Goal: Transaction & Acquisition: Purchase product/service

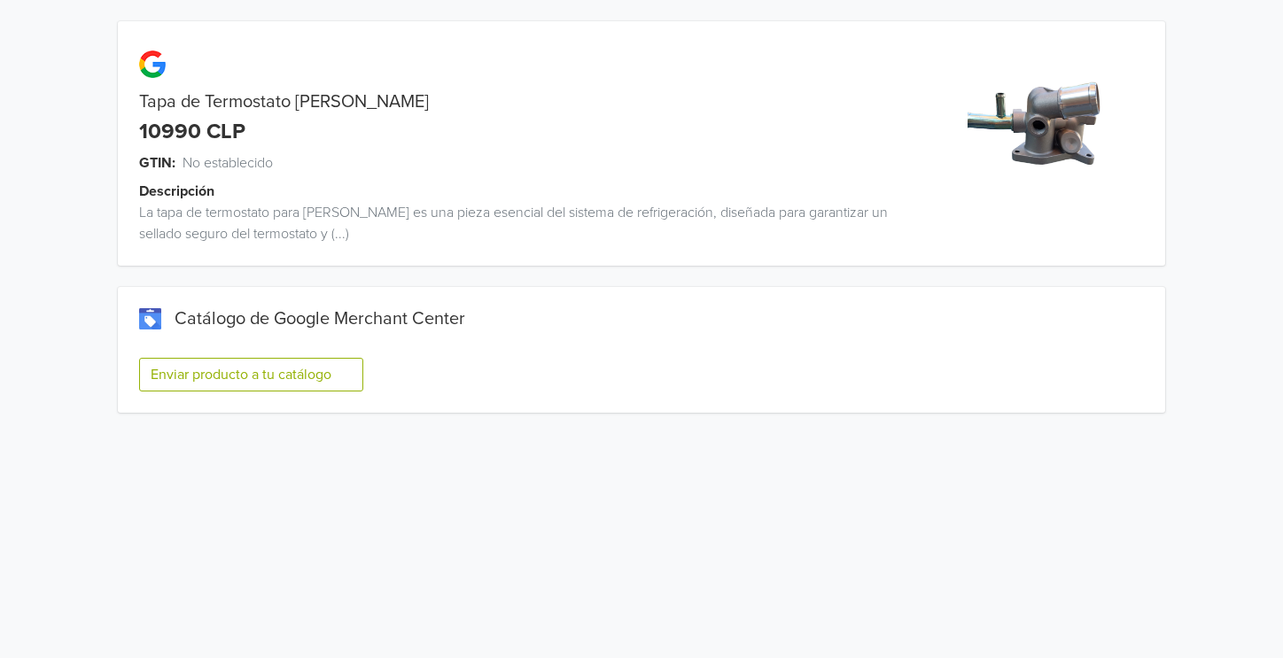
click at [319, 386] on button "Enviar producto a tu catálogo" at bounding box center [251, 375] width 224 height 34
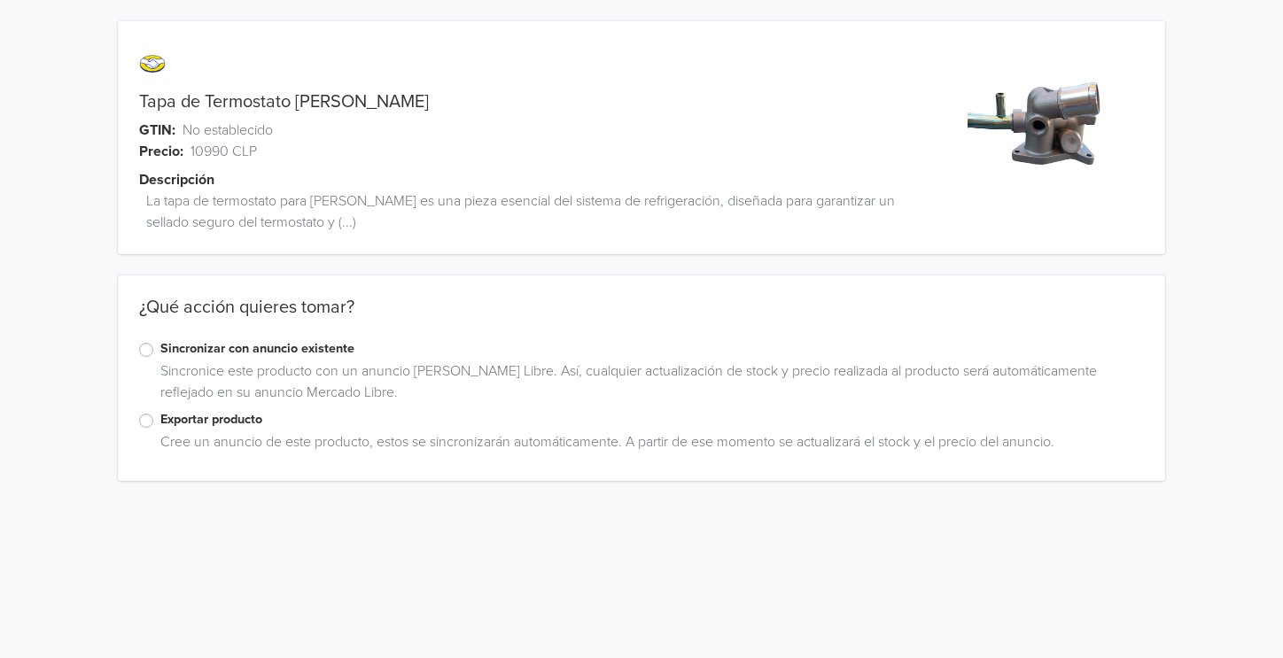
drag, startPoint x: 242, startPoint y: 417, endPoint x: 164, endPoint y: 440, distance: 81.3
click at [242, 417] on label "Exportar producto" at bounding box center [651, 419] width 983 height 19
click at [0, 0] on input "Exportar producto" at bounding box center [0, 0] width 0 height 0
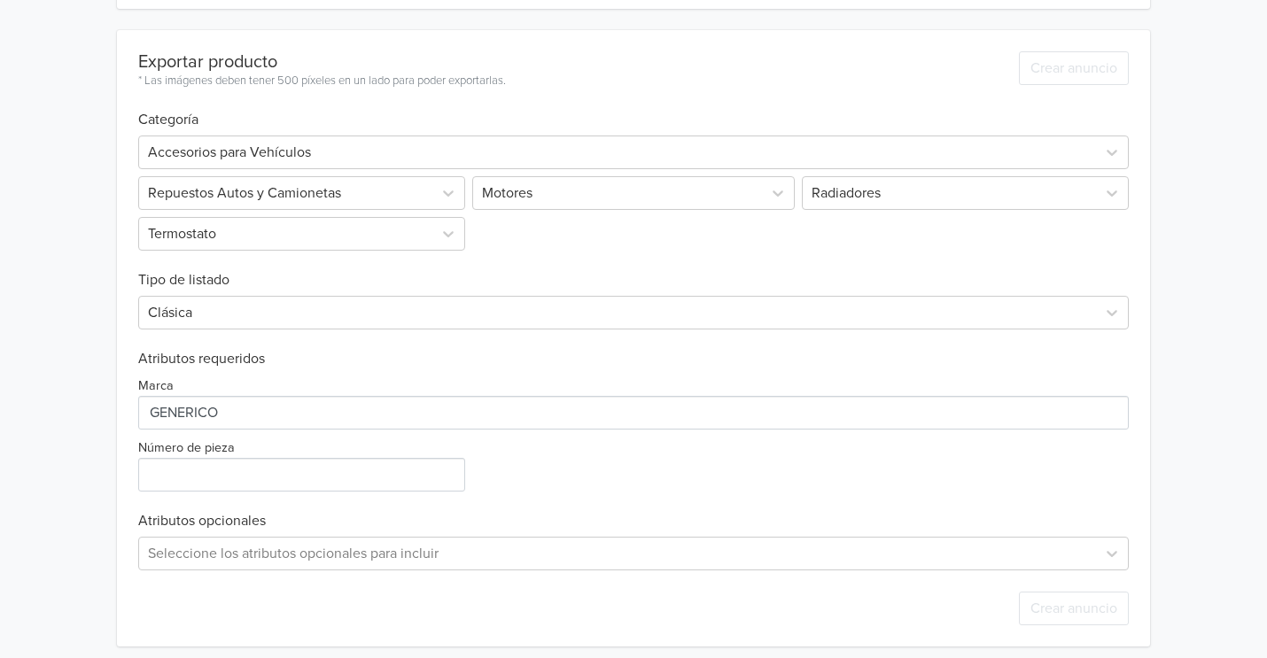
scroll to position [484, 0]
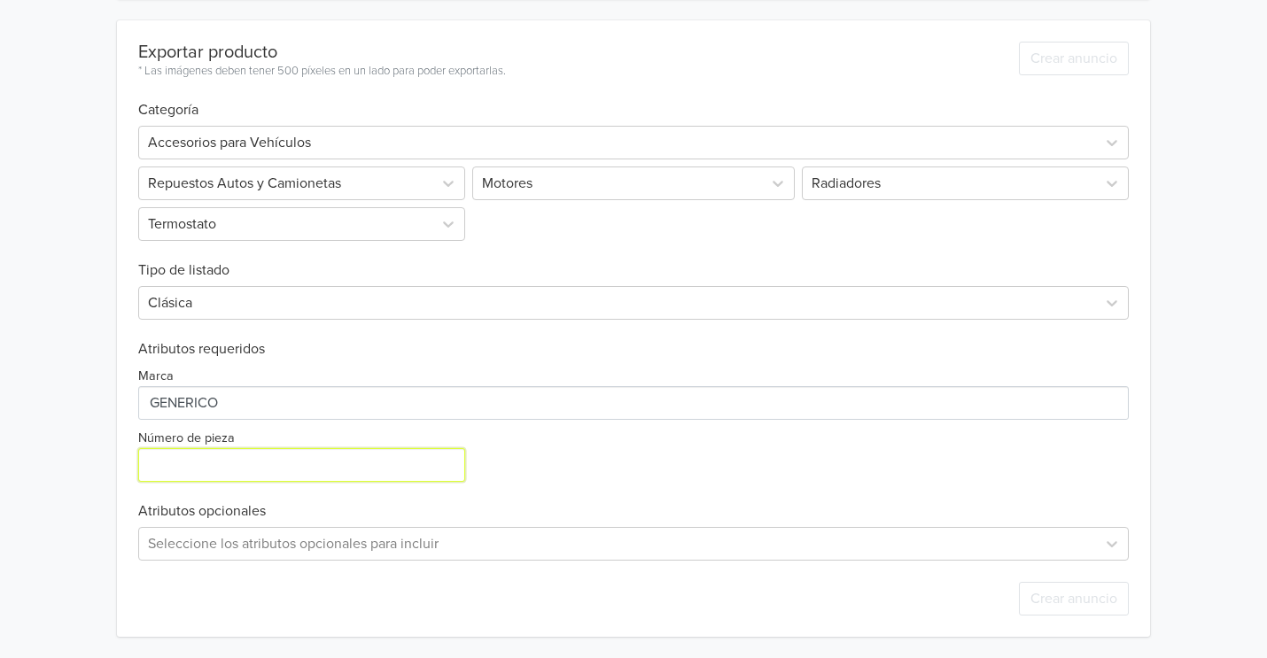
click at [261, 474] on input "Número de pieza" at bounding box center [301, 465] width 327 height 34
type input "1"
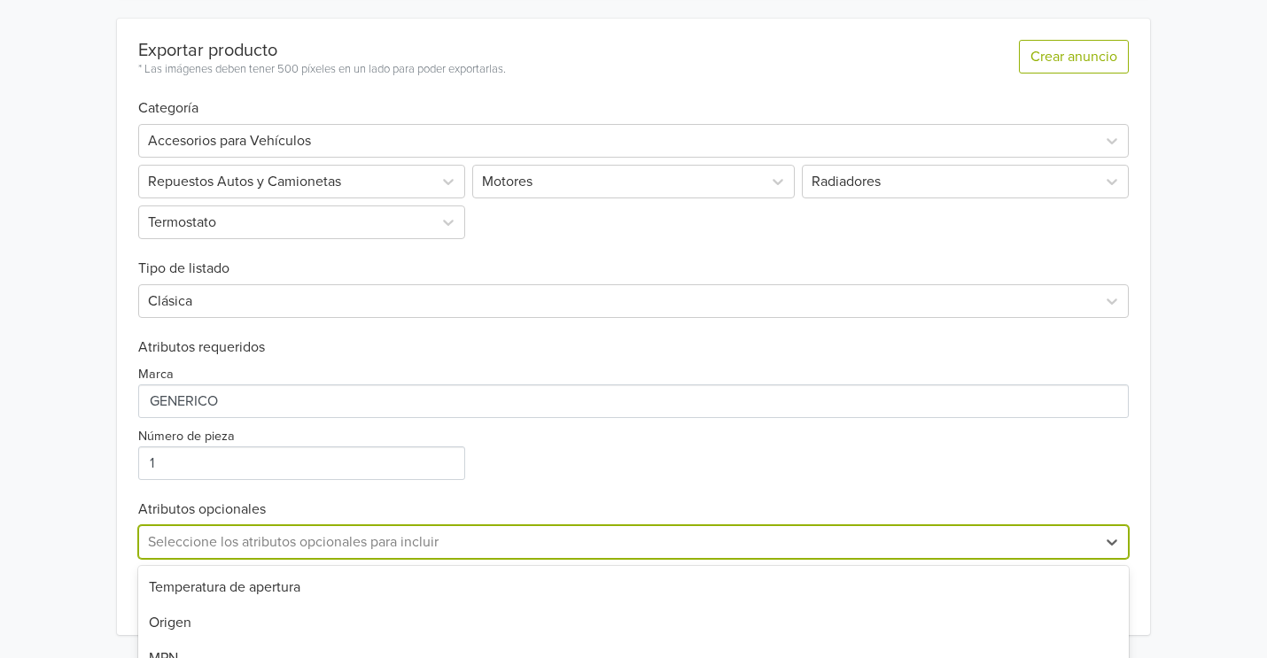
scroll to position [658, 0]
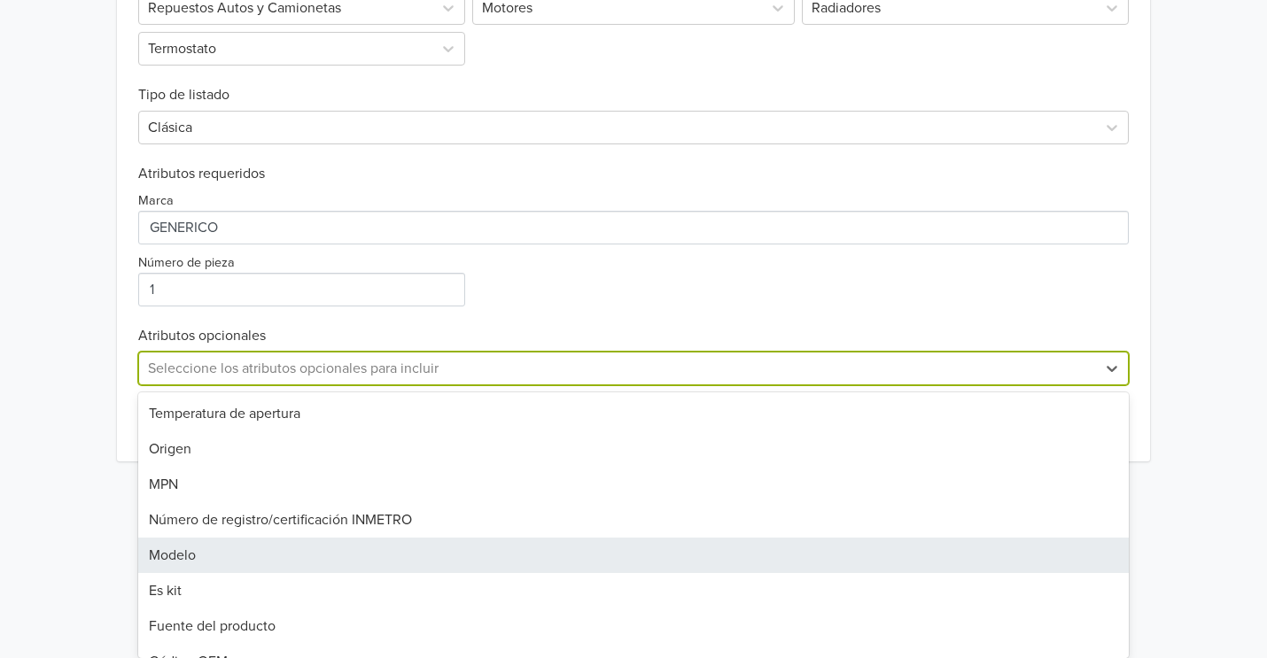
click at [307, 385] on div "38 results available. Use Up and Down to choose options, press Enter to select …" at bounding box center [633, 369] width 991 height 34
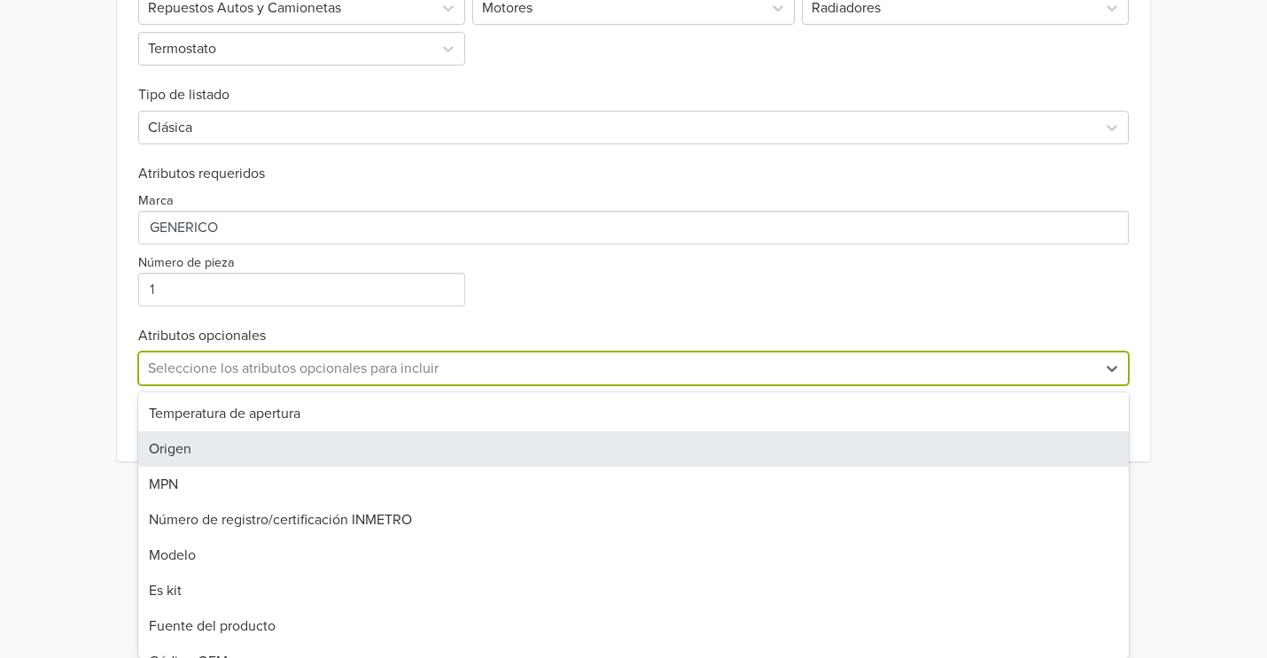
click at [288, 450] on div "Origen" at bounding box center [633, 448] width 991 height 35
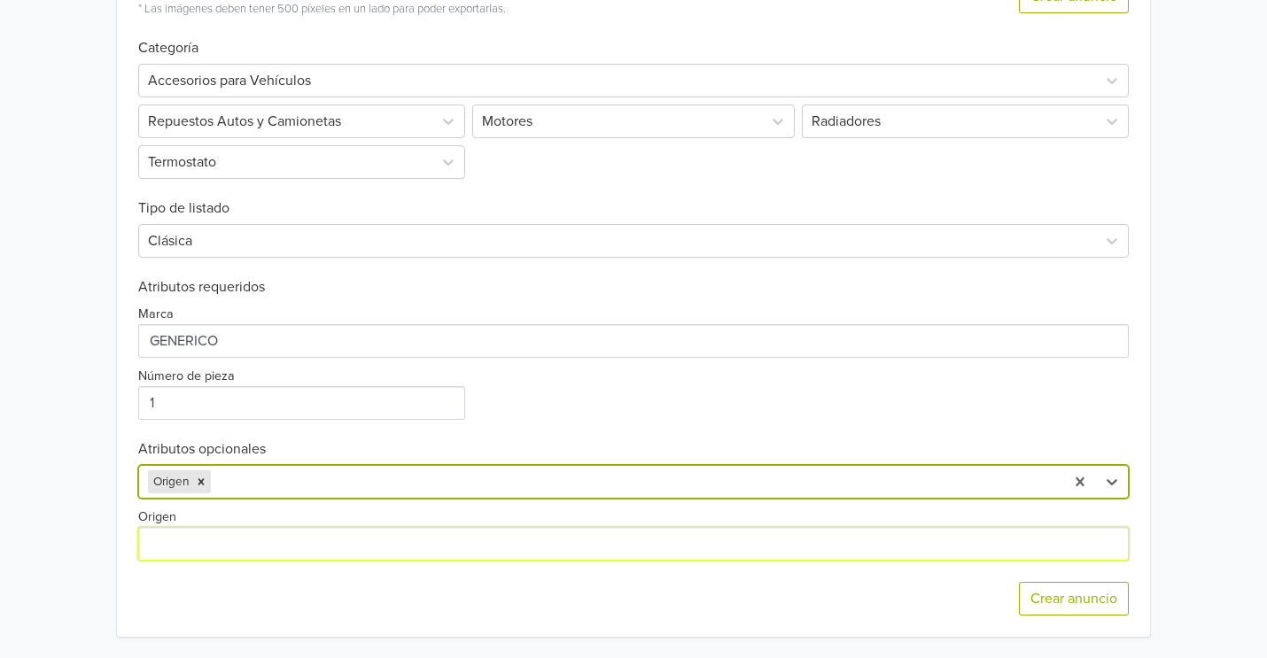
click at [277, 540] on input "Origen" at bounding box center [633, 544] width 991 height 34
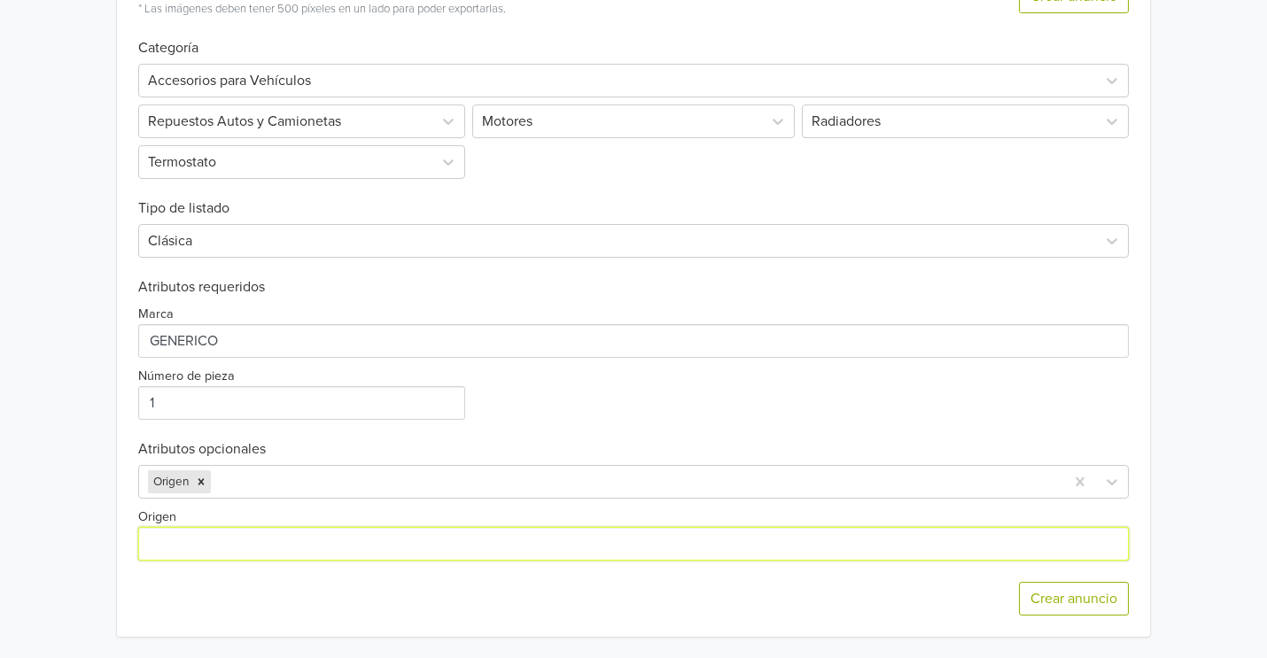
type input "[GEOGRAPHIC_DATA]"
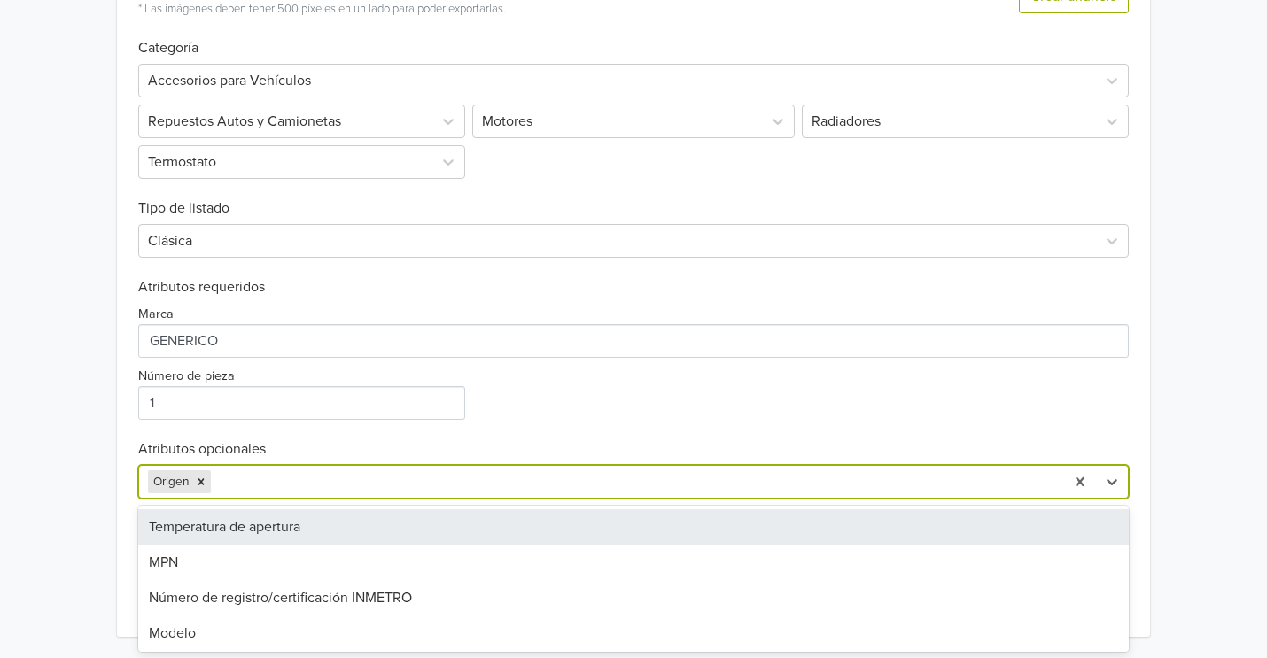
click at [325, 485] on div at bounding box center [635, 482] width 842 height 25
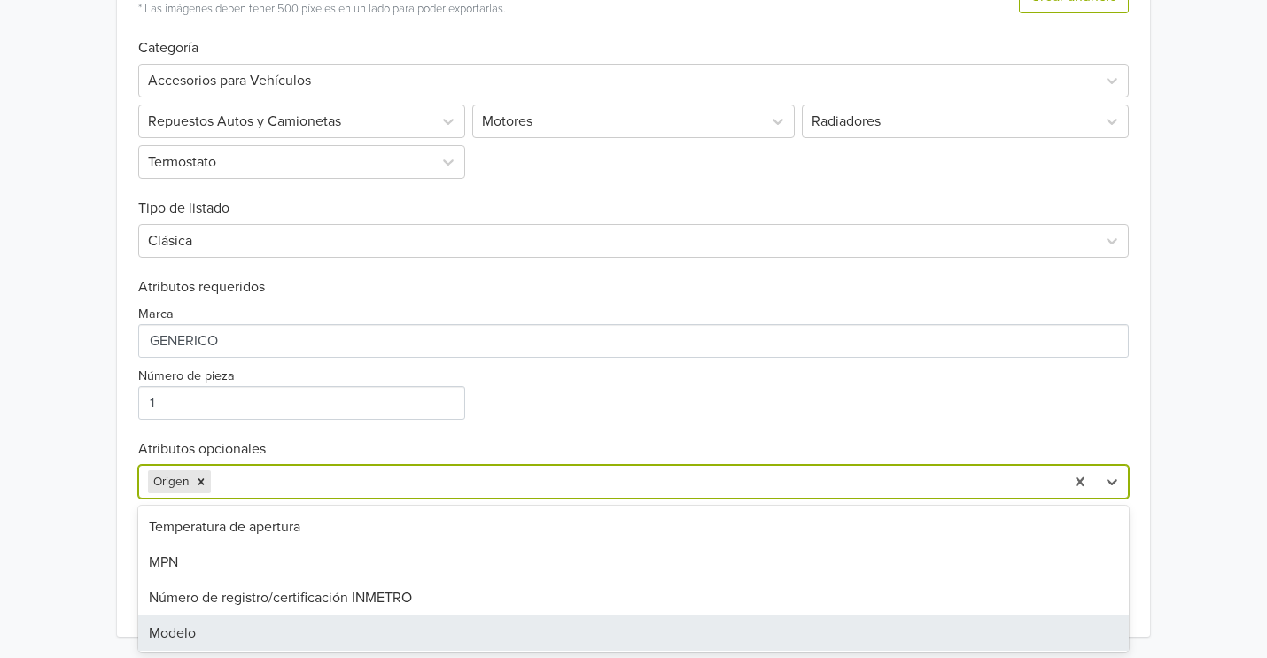
click at [190, 631] on div "Modelo" at bounding box center [633, 633] width 991 height 35
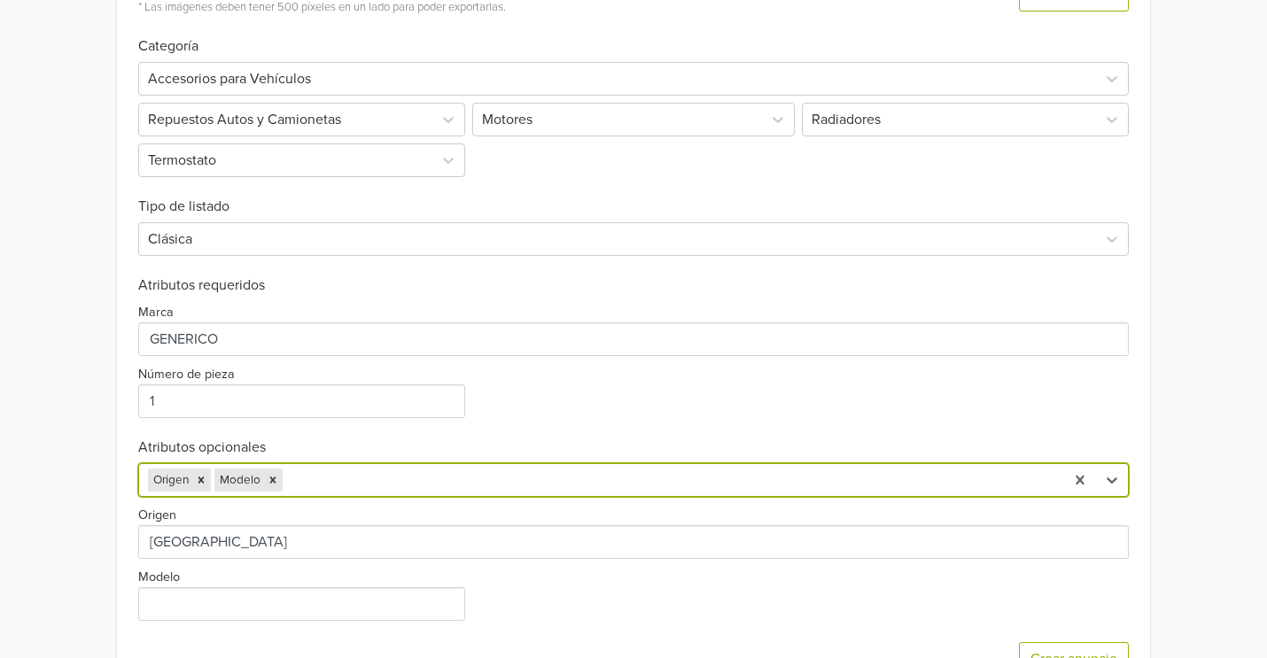
scroll to position [567, 0]
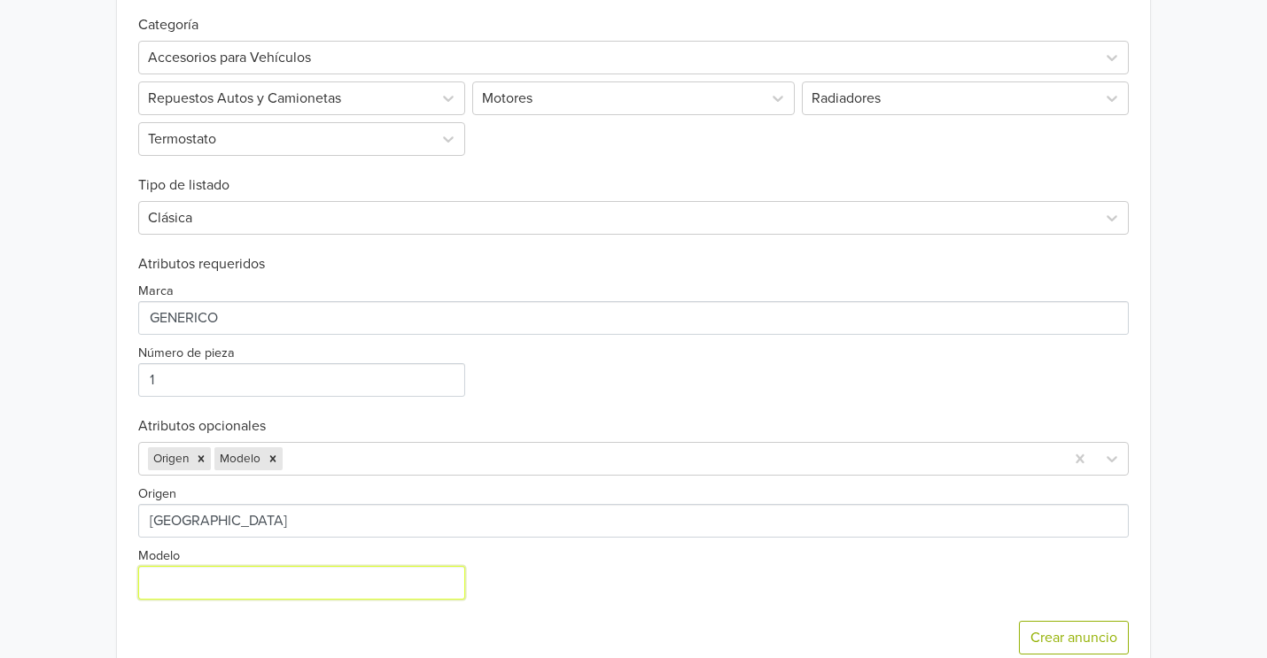
click at [231, 586] on input "Modelo" at bounding box center [301, 583] width 327 height 34
type input "KIA CERATO"
drag, startPoint x: 595, startPoint y: 591, endPoint x: 416, endPoint y: 569, distance: 180.3
click at [595, 591] on div "Origen Modelo" at bounding box center [633, 538] width 991 height 124
click at [397, 457] on div "Origen Modelo" at bounding box center [633, 459] width 991 height 34
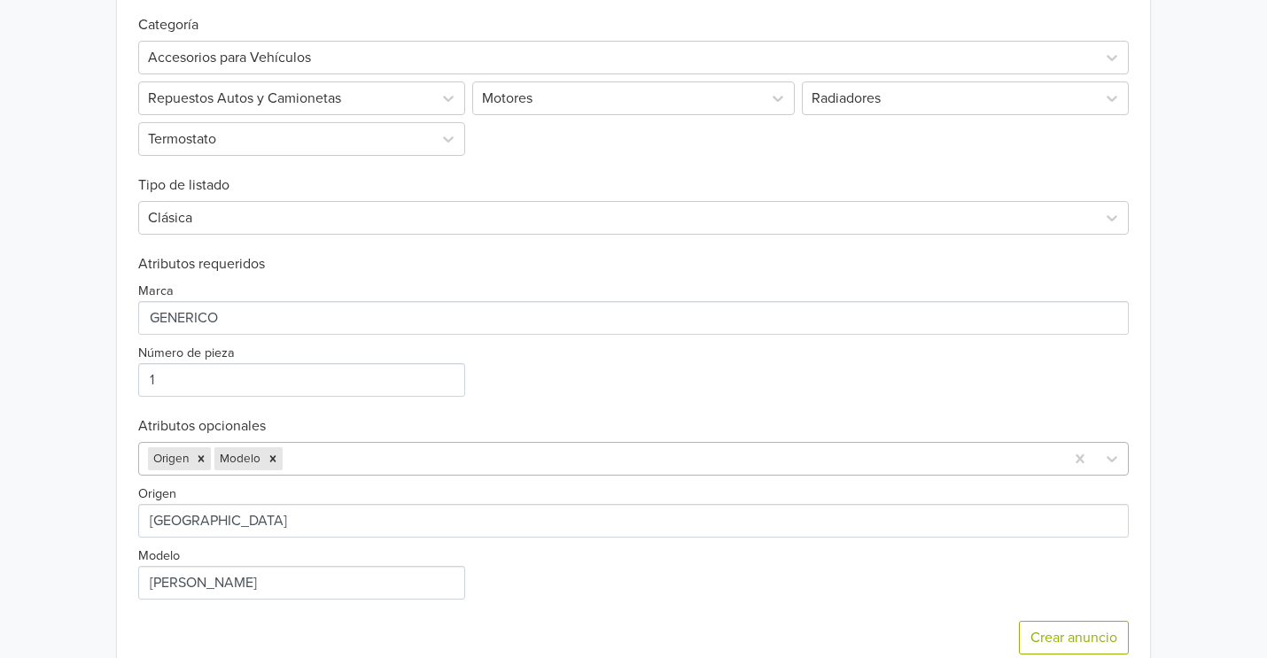
scroll to position [608, 0]
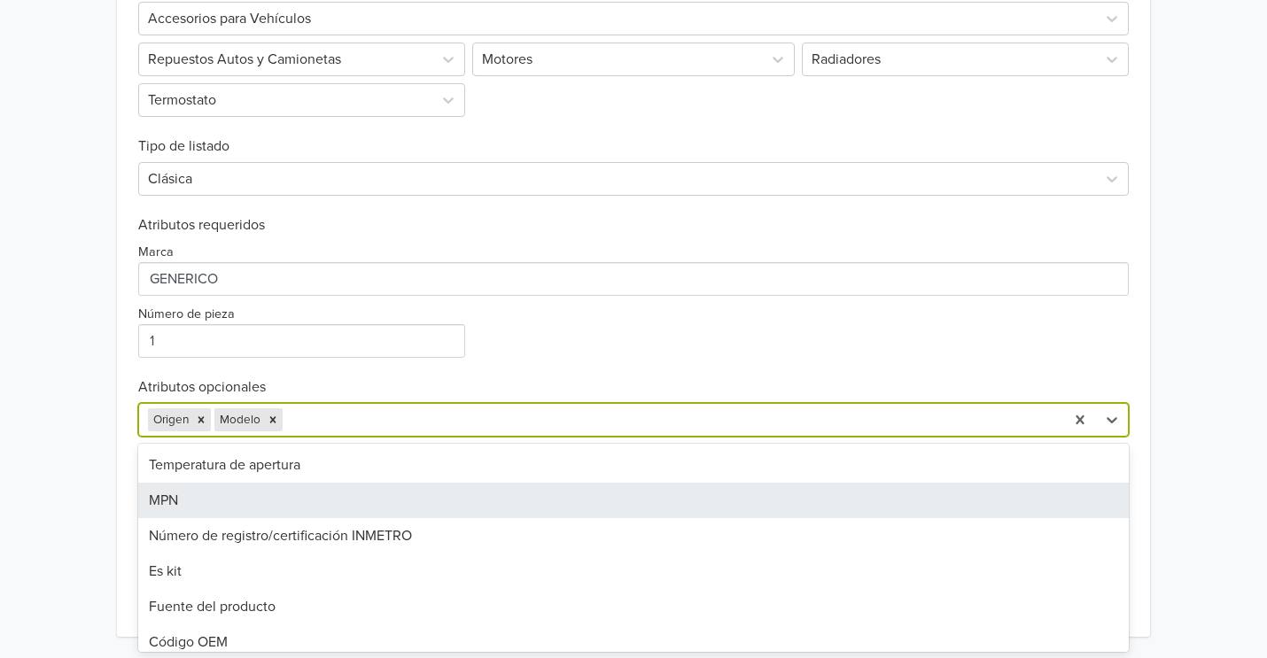
click at [1251, 227] on div "Tapa de Termostato Kia Cerato GTIN: No establecido Precio: 10990 CLP Descripció…" at bounding box center [633, 26] width 1240 height 1264
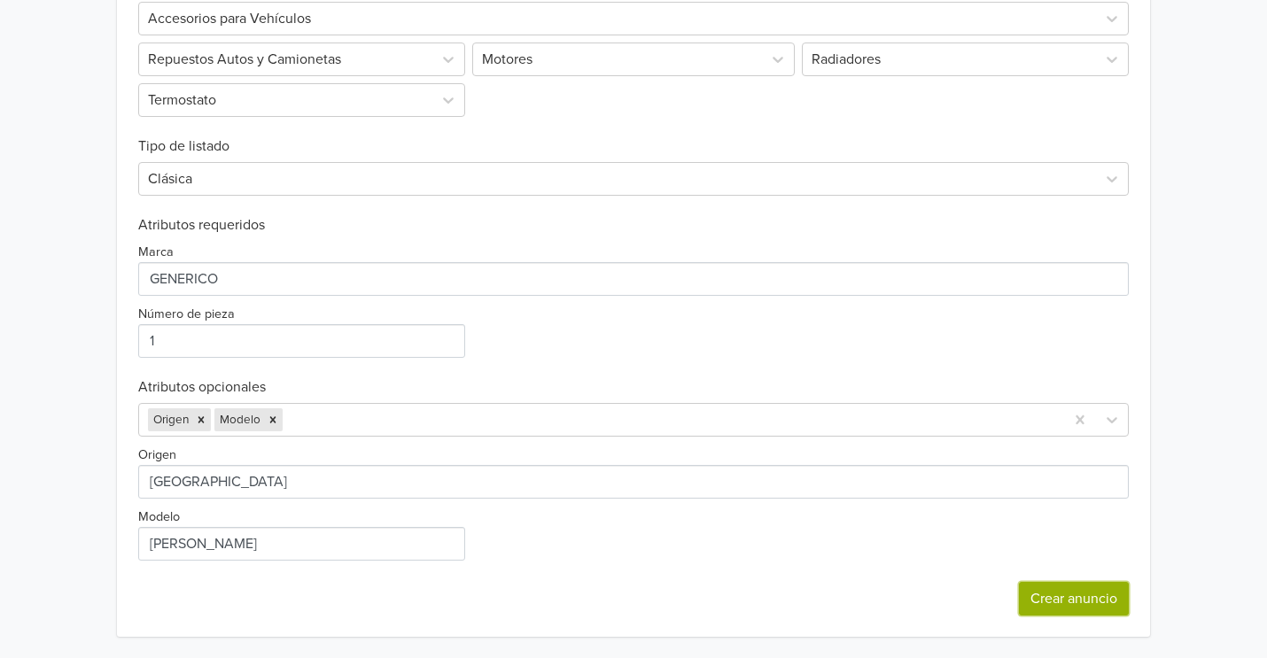
click at [1083, 598] on button "Crear anuncio" at bounding box center [1074, 599] width 110 height 34
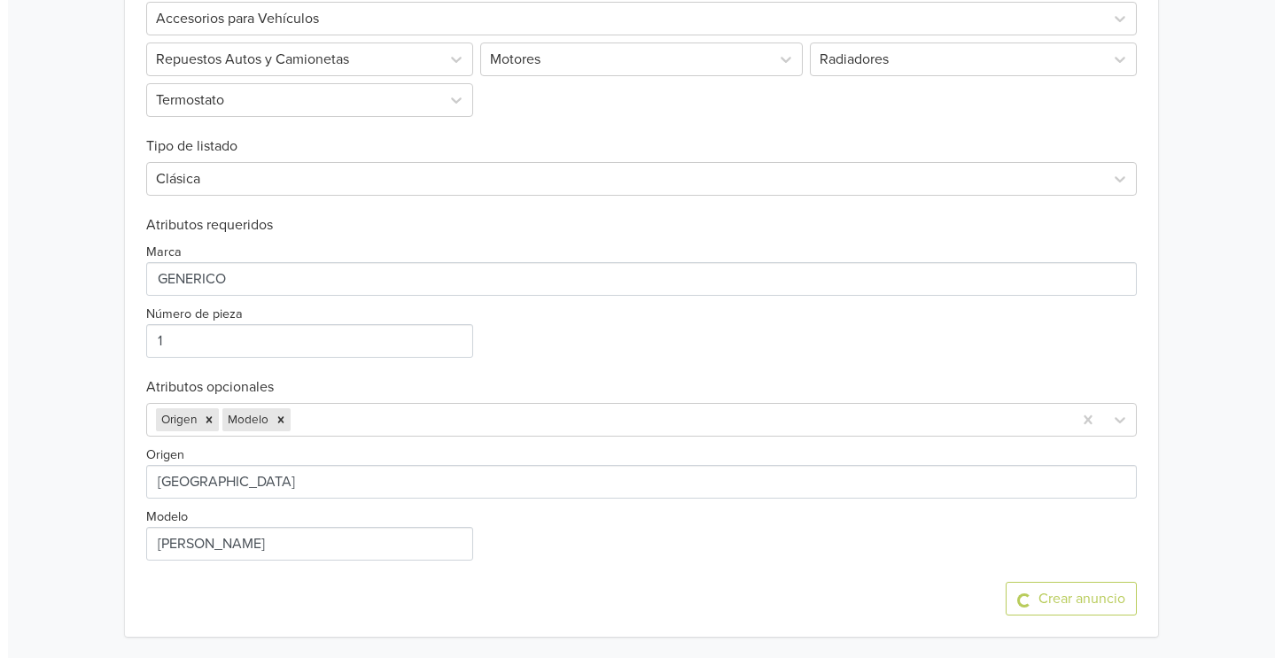
scroll to position [0, 0]
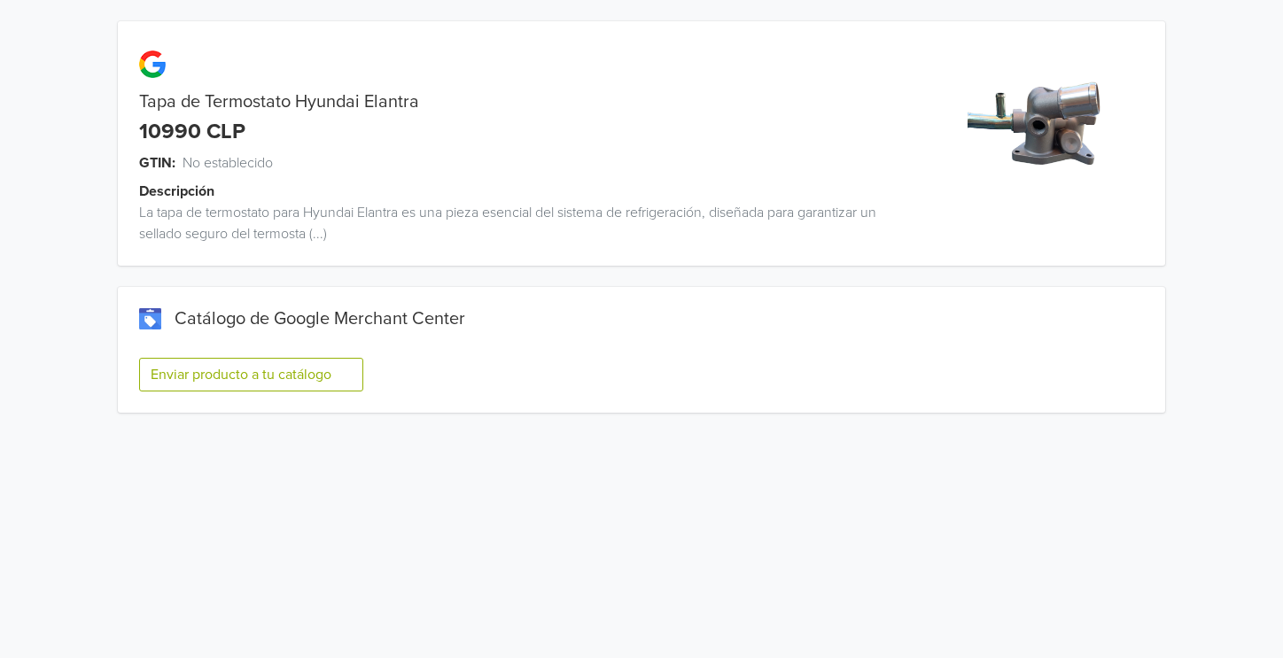
click at [263, 381] on button "Enviar producto a tu catálogo" at bounding box center [251, 375] width 224 height 34
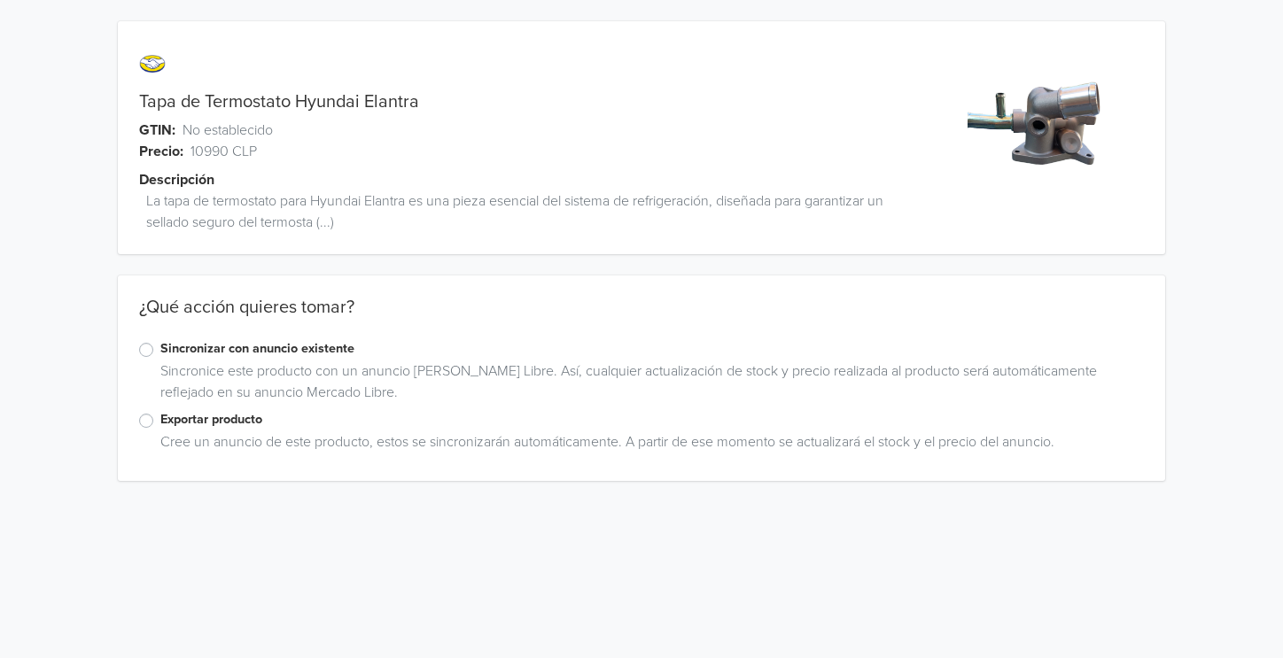
drag, startPoint x: 144, startPoint y: 419, endPoint x: 179, endPoint y: 415, distance: 34.8
click at [160, 419] on label "Exportar producto" at bounding box center [651, 419] width 983 height 19
click at [0, 0] on input "Exportar producto" at bounding box center [0, 0] width 0 height 0
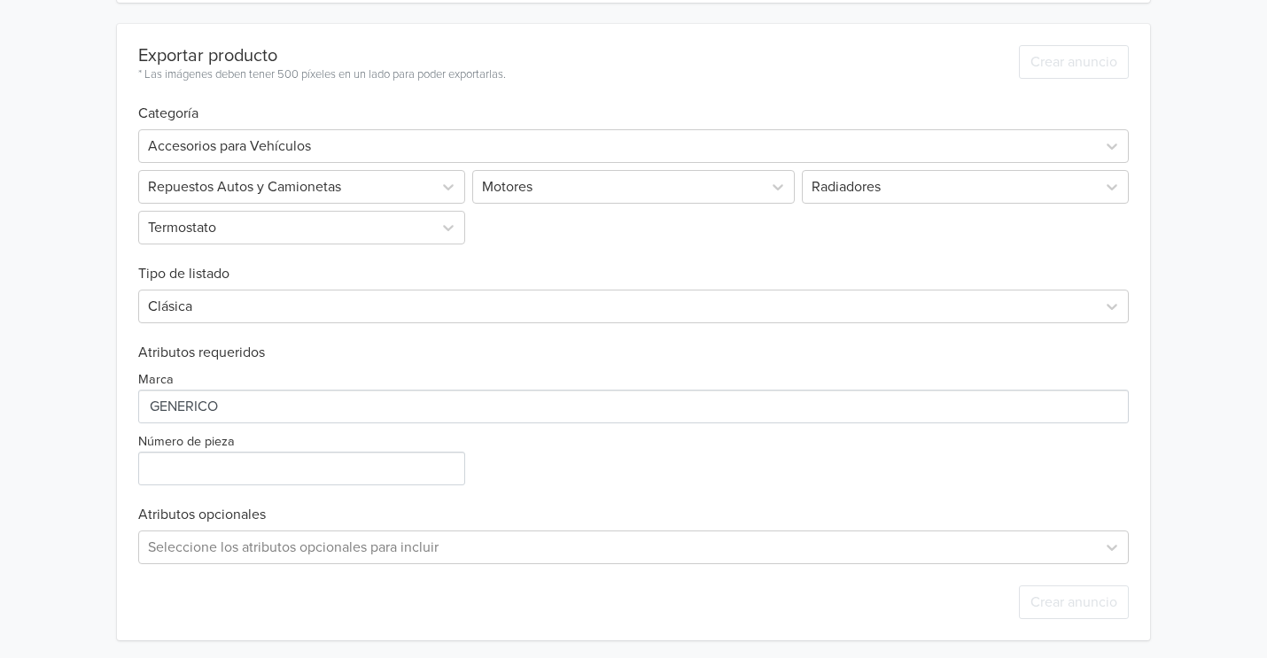
scroll to position [484, 0]
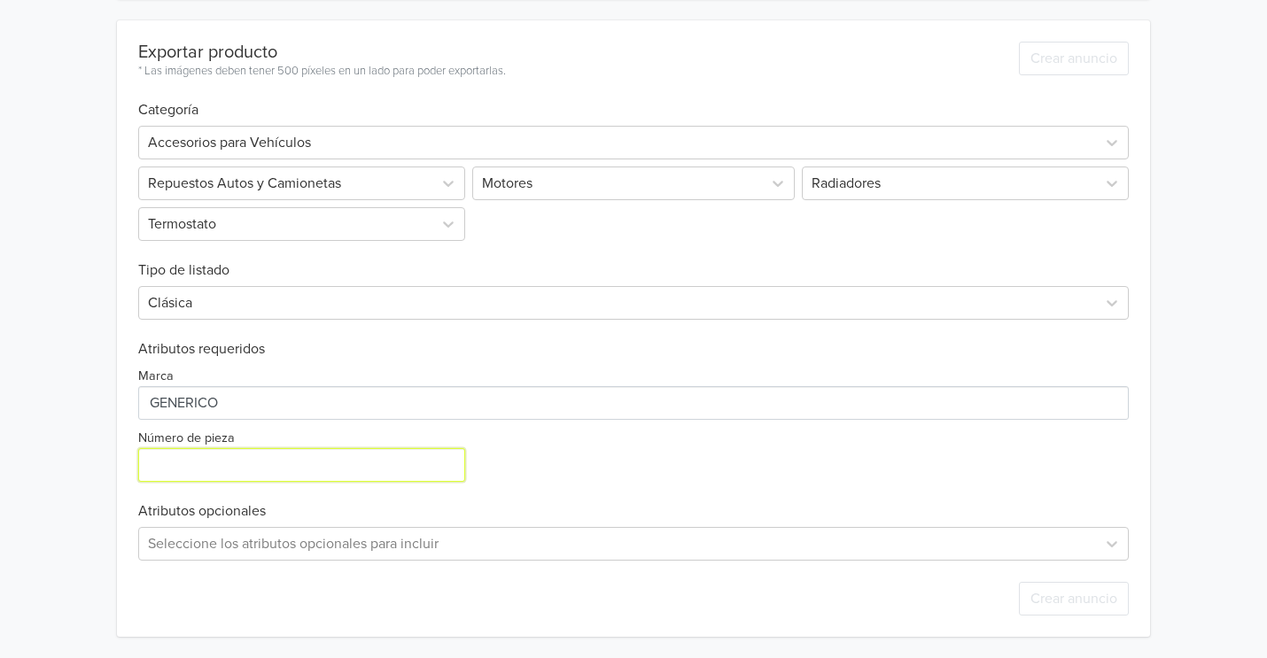
click at [286, 470] on input "Número de pieza" at bounding box center [301, 465] width 327 height 34
type input "1"
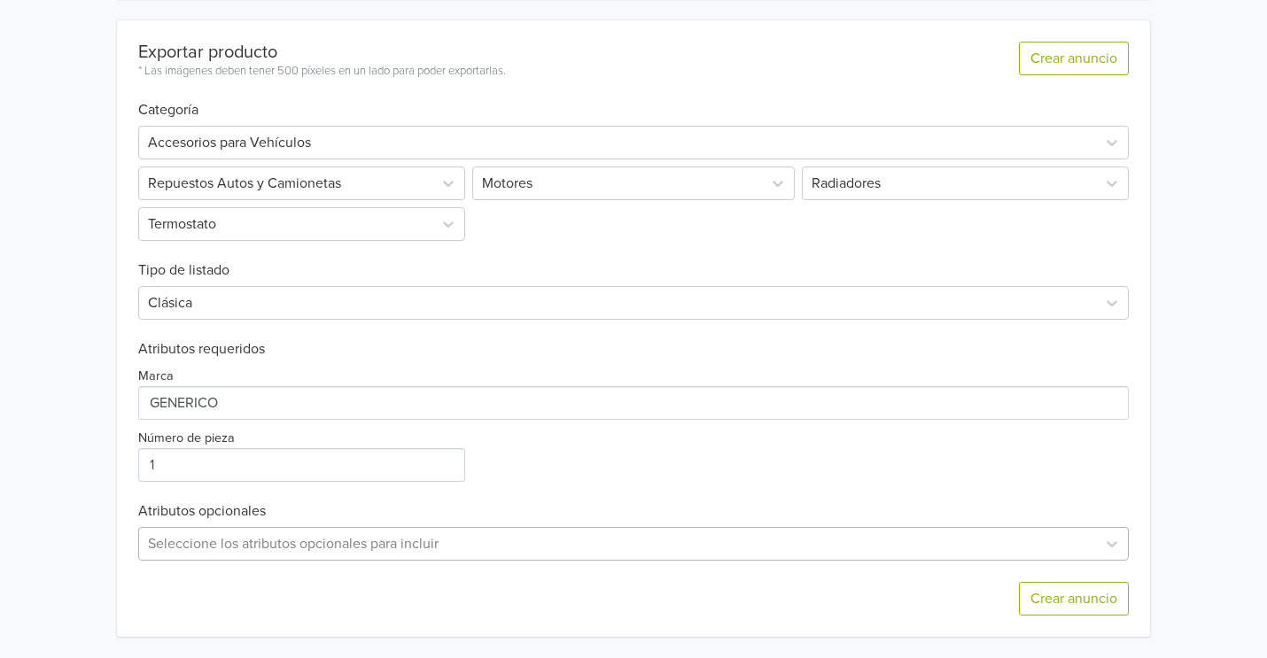
click at [230, 537] on div "Seleccione los atributos opcionales para incluir" at bounding box center [633, 544] width 991 height 34
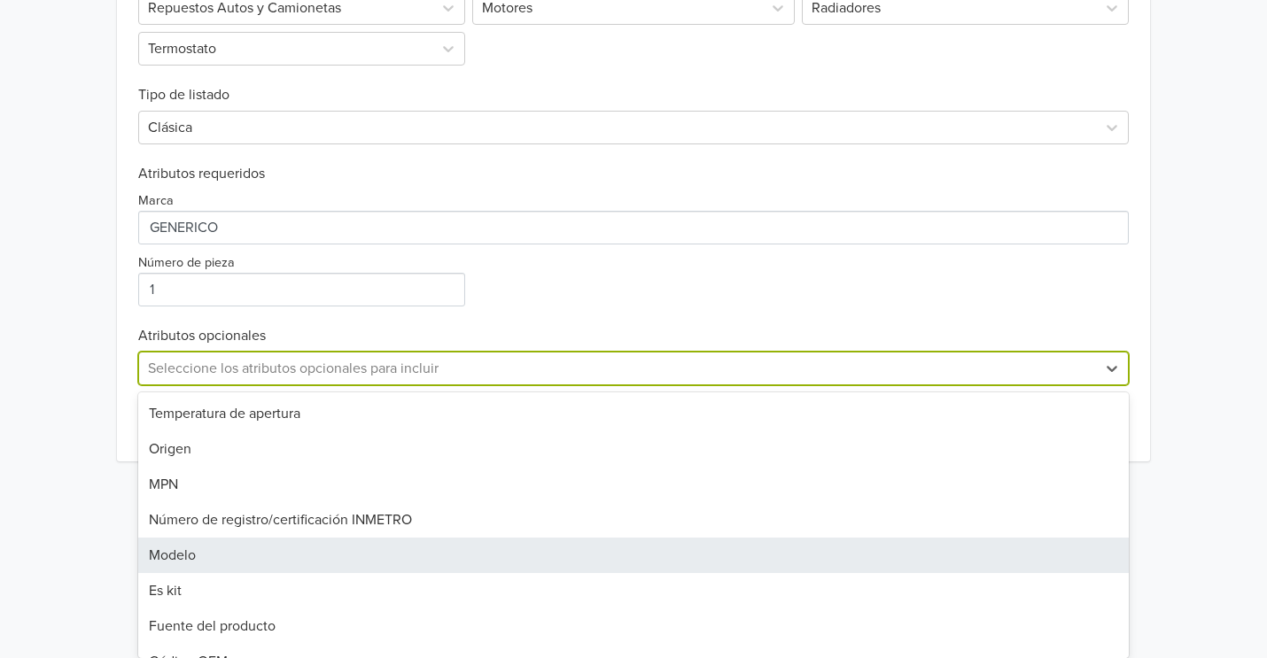
click at [218, 555] on div "Modelo" at bounding box center [633, 555] width 991 height 35
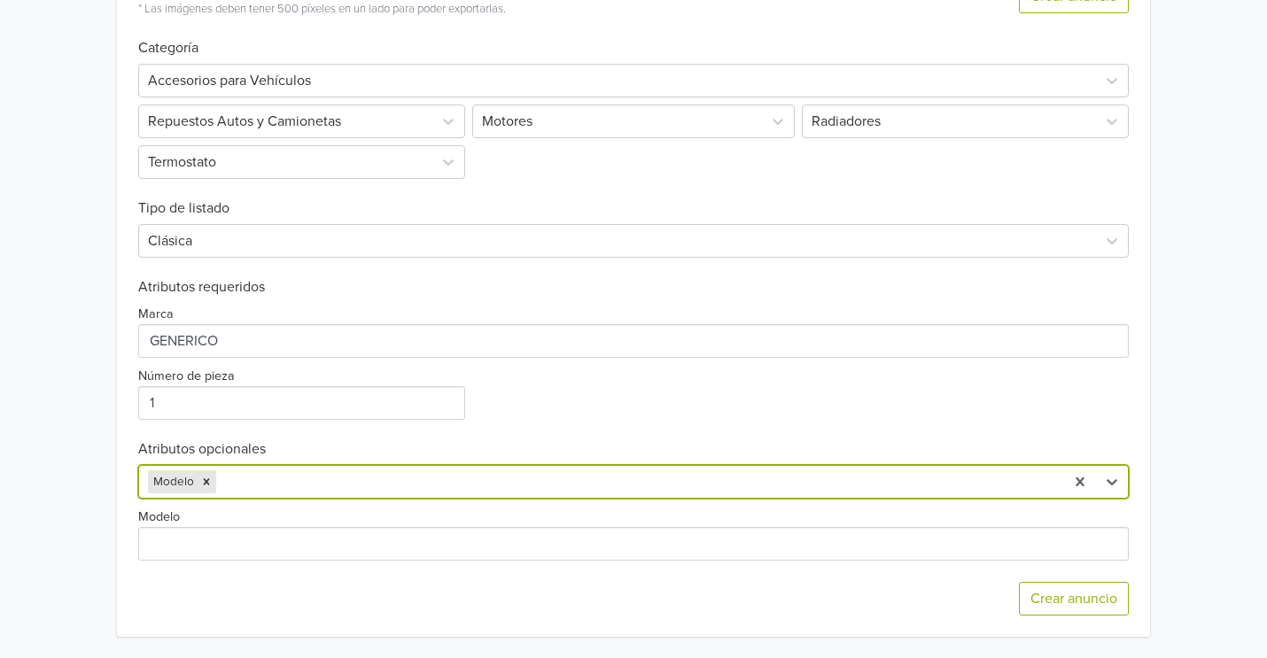
scroll to position [546, 0]
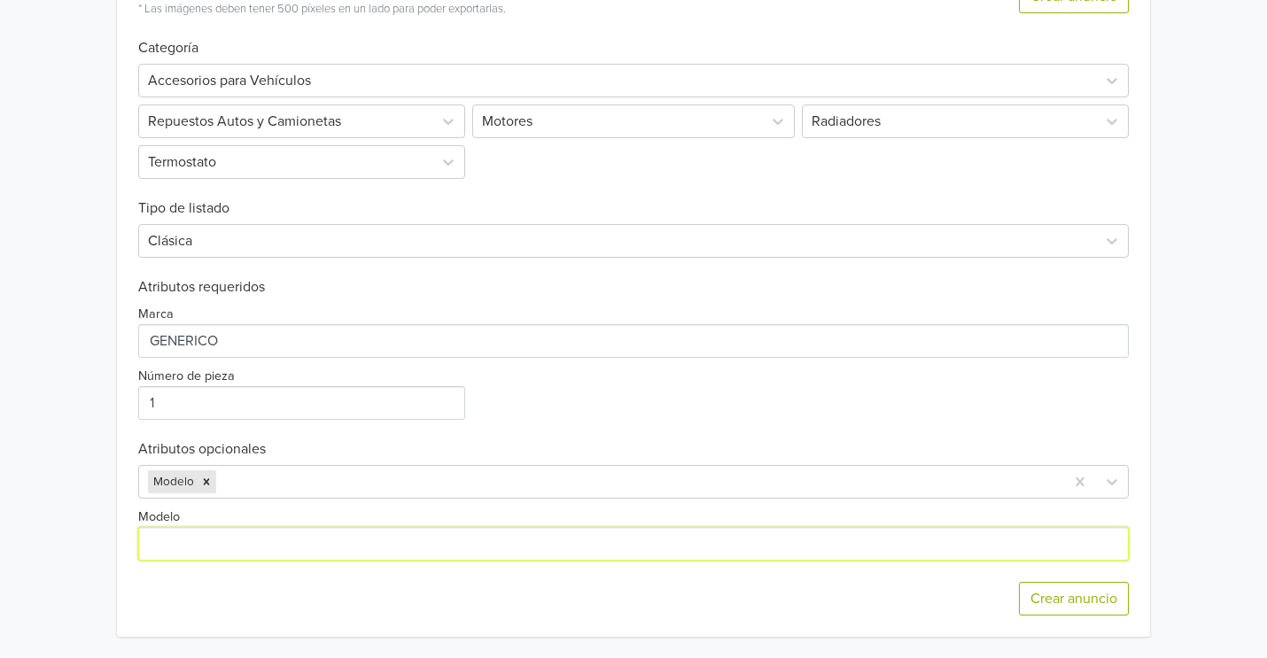
click at [304, 533] on input "Modelo" at bounding box center [633, 544] width 991 height 34
type input "Hyundai Elantra"
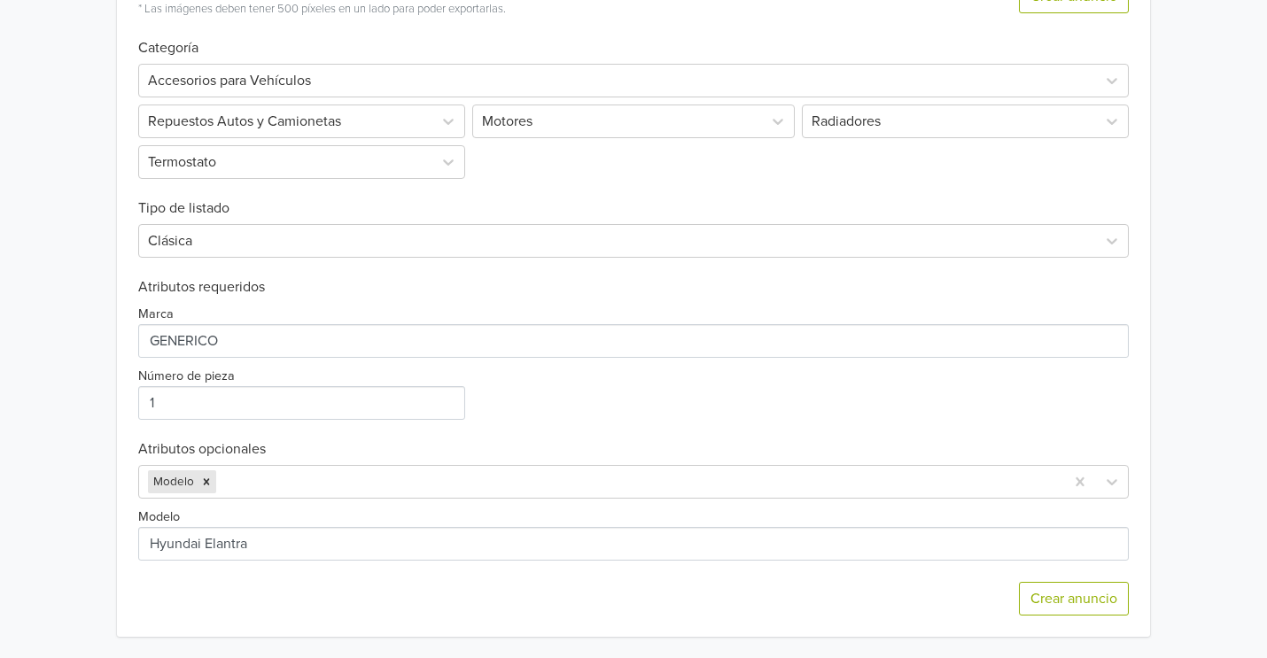
drag, startPoint x: 96, startPoint y: 337, endPoint x: 260, endPoint y: 447, distance: 197.8
click at [96, 335] on div "Tapa de Termostato Hyundai Elantra GTIN: No establecido Precio: 10990 CLP Descr…" at bounding box center [633, 57] width 1240 height 1202
click at [299, 481] on div at bounding box center [638, 482] width 836 height 25
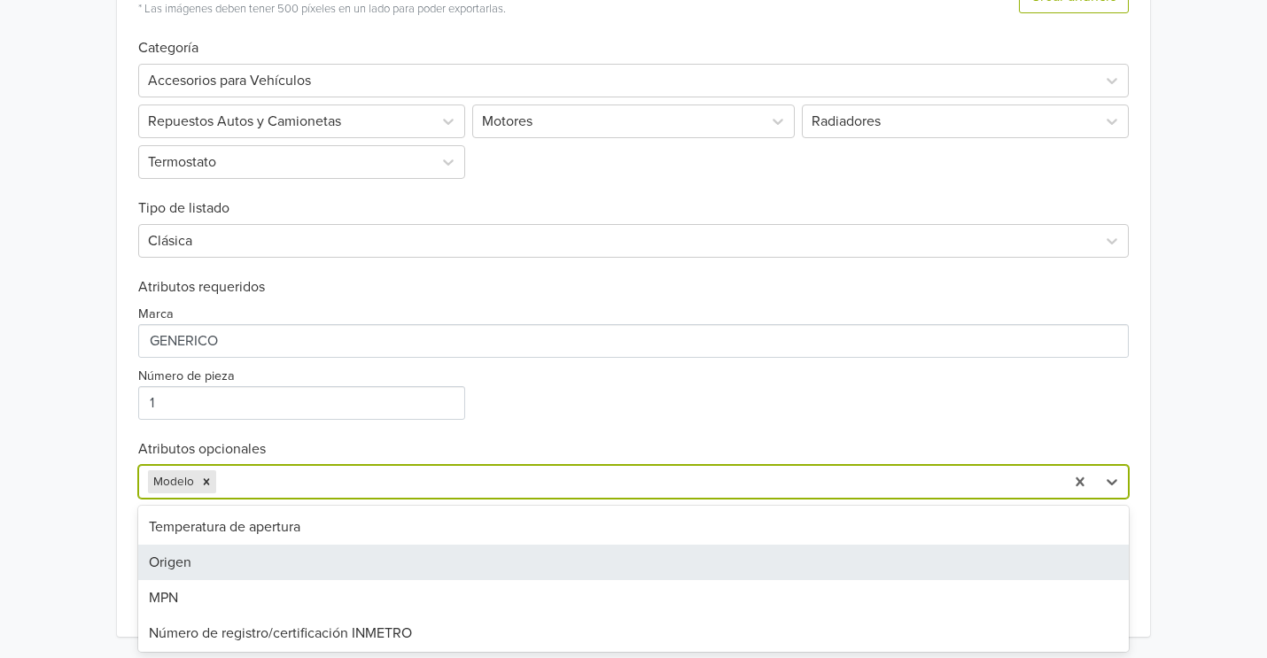
click at [246, 555] on div "Origen" at bounding box center [633, 562] width 991 height 35
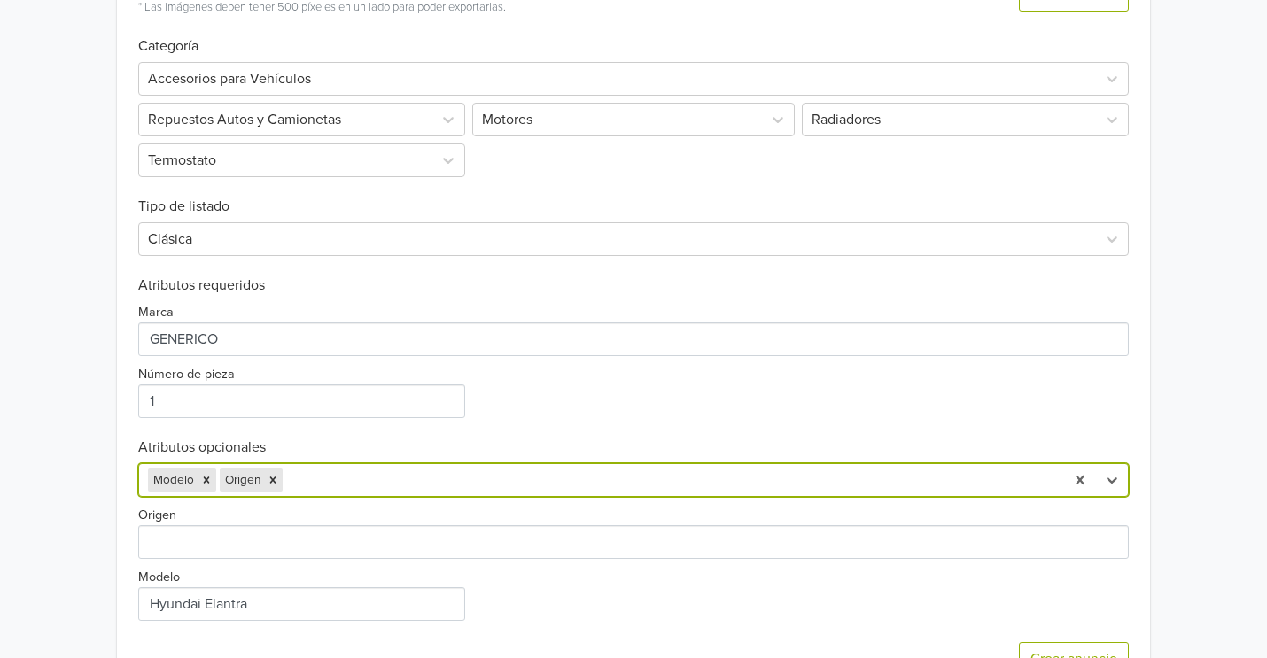
scroll to position [567, 0]
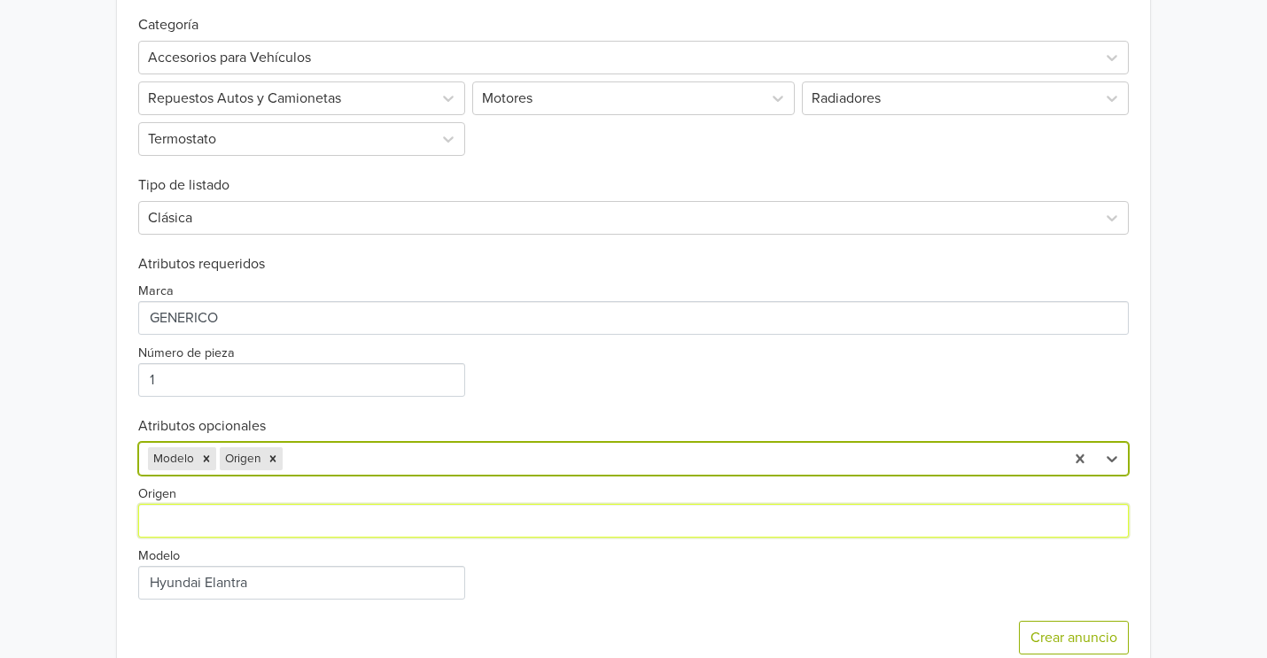
click at [241, 537] on input "Origen" at bounding box center [633, 521] width 991 height 34
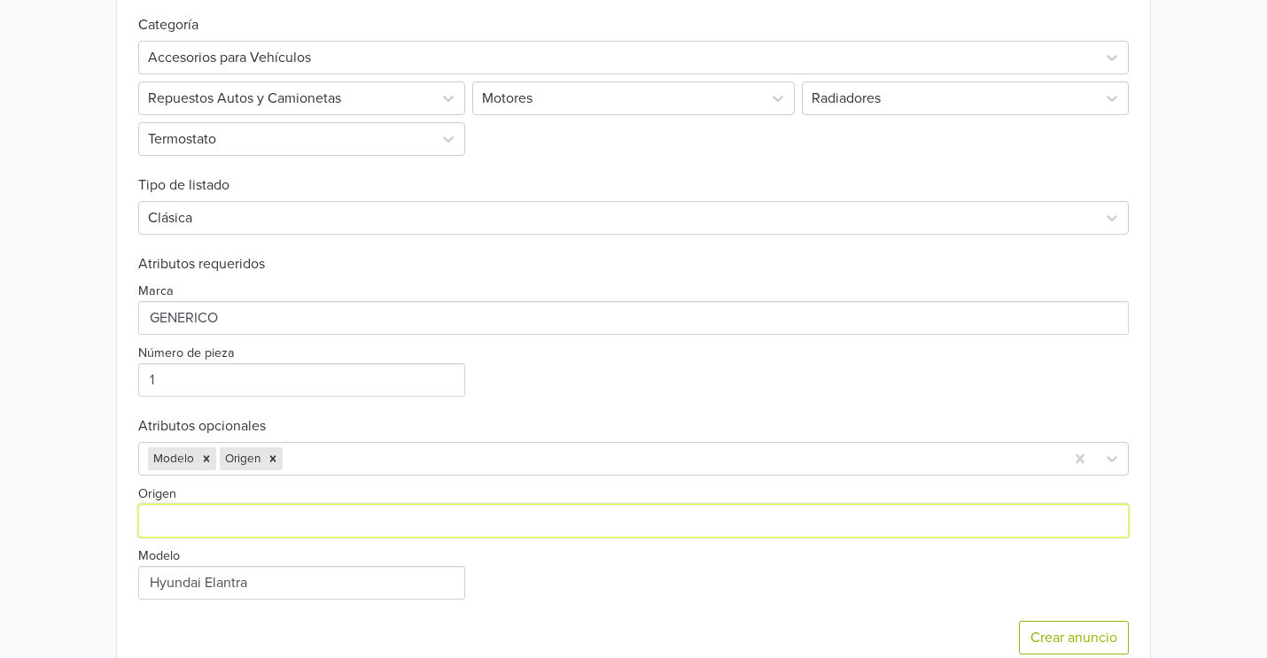
type input "[GEOGRAPHIC_DATA]"
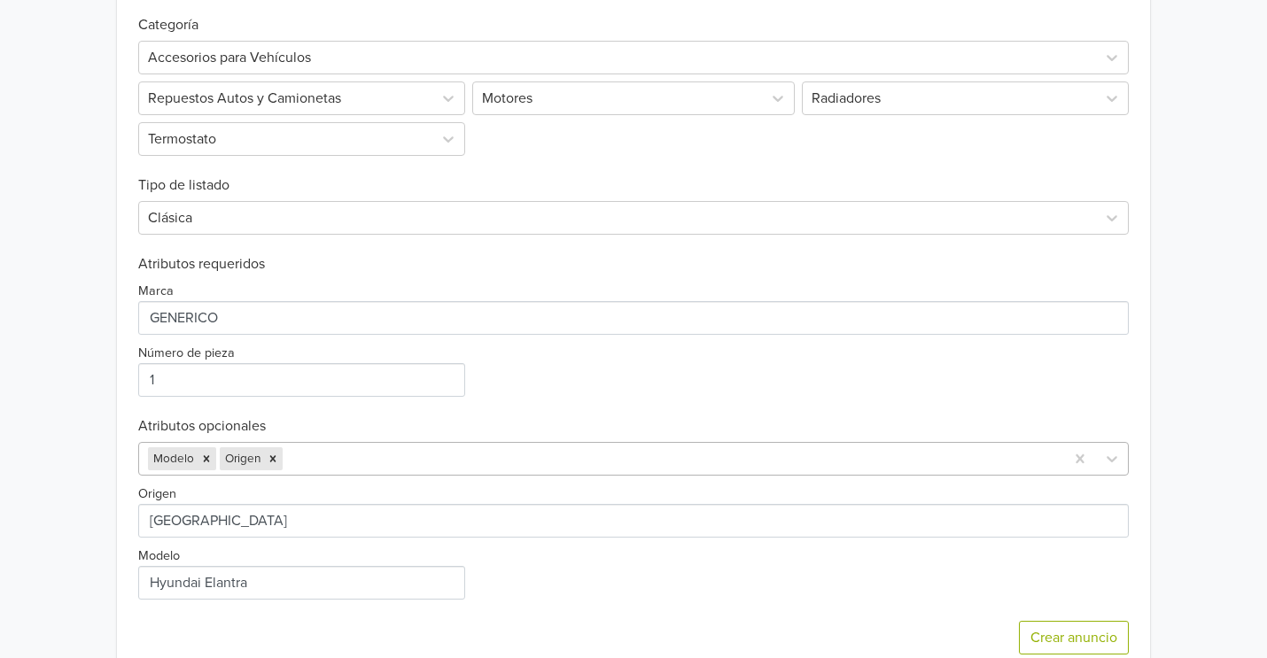
scroll to position [608, 0]
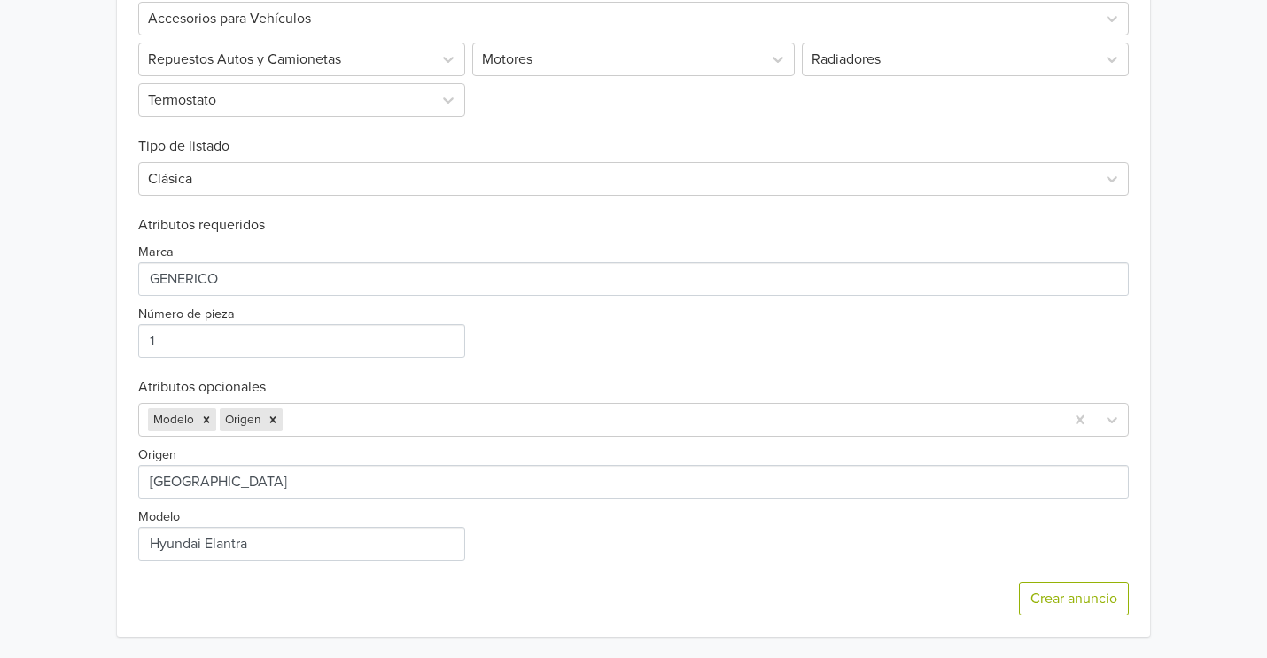
click at [364, 437] on div "Modelo Origen" at bounding box center [633, 420] width 991 height 34
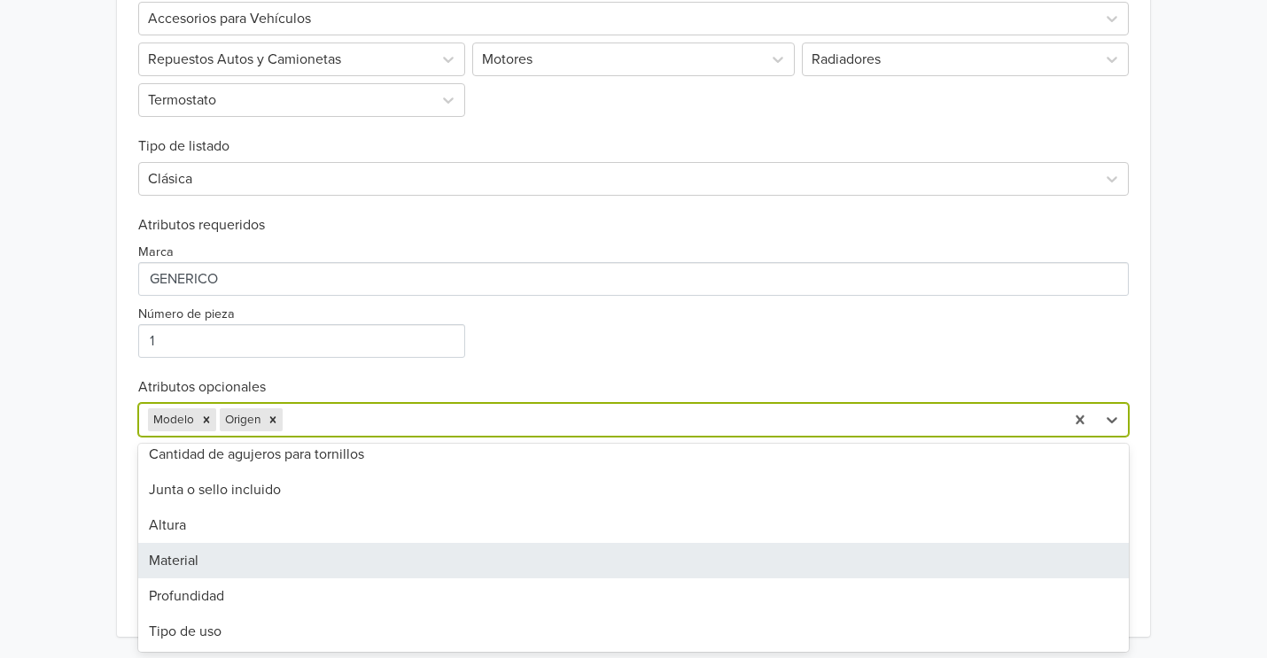
scroll to position [997, 0]
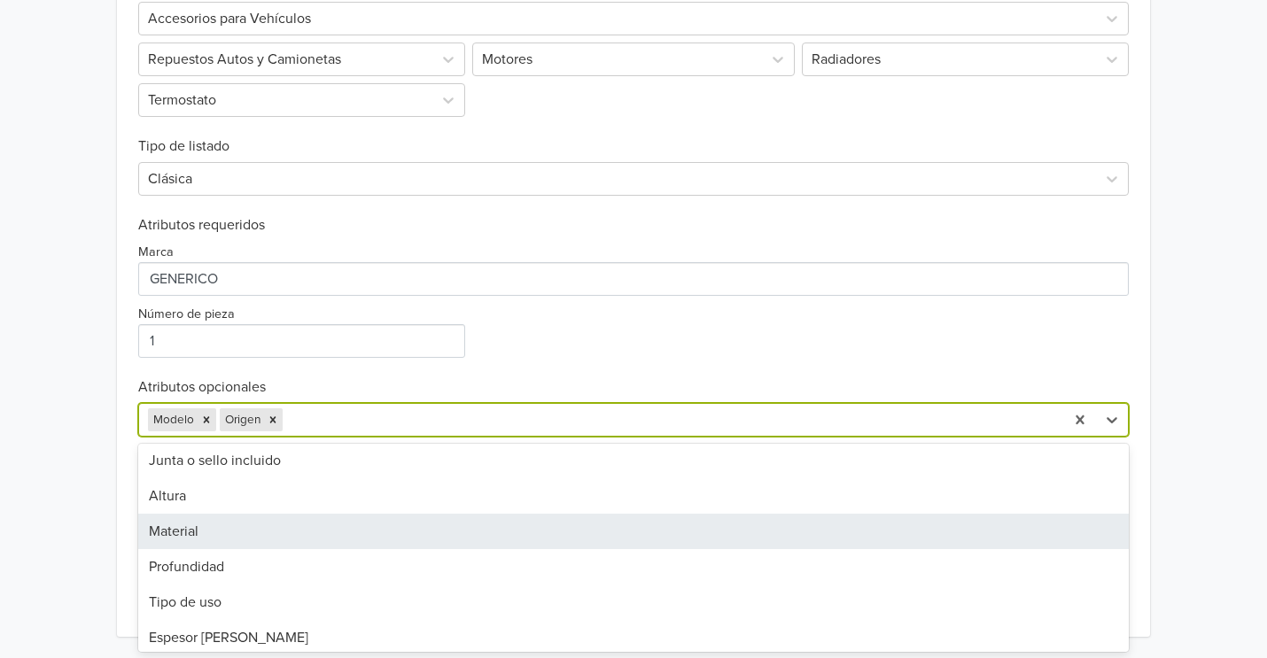
click at [254, 525] on div "Material" at bounding box center [633, 531] width 991 height 35
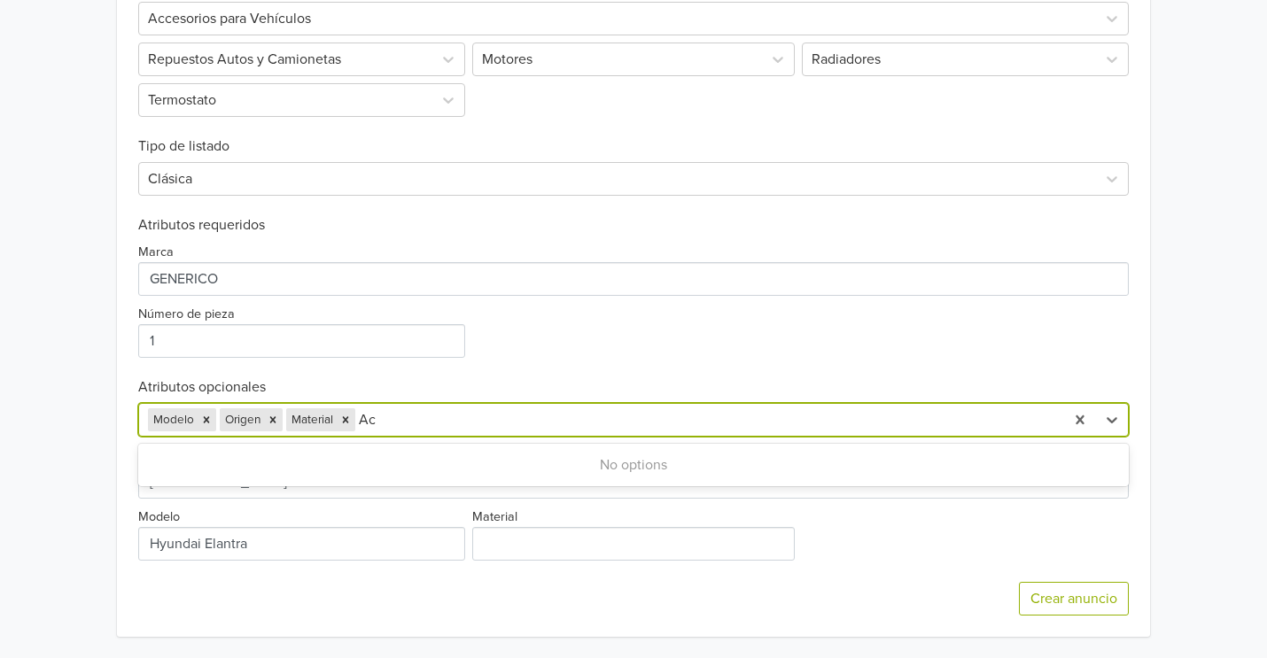
type input "A"
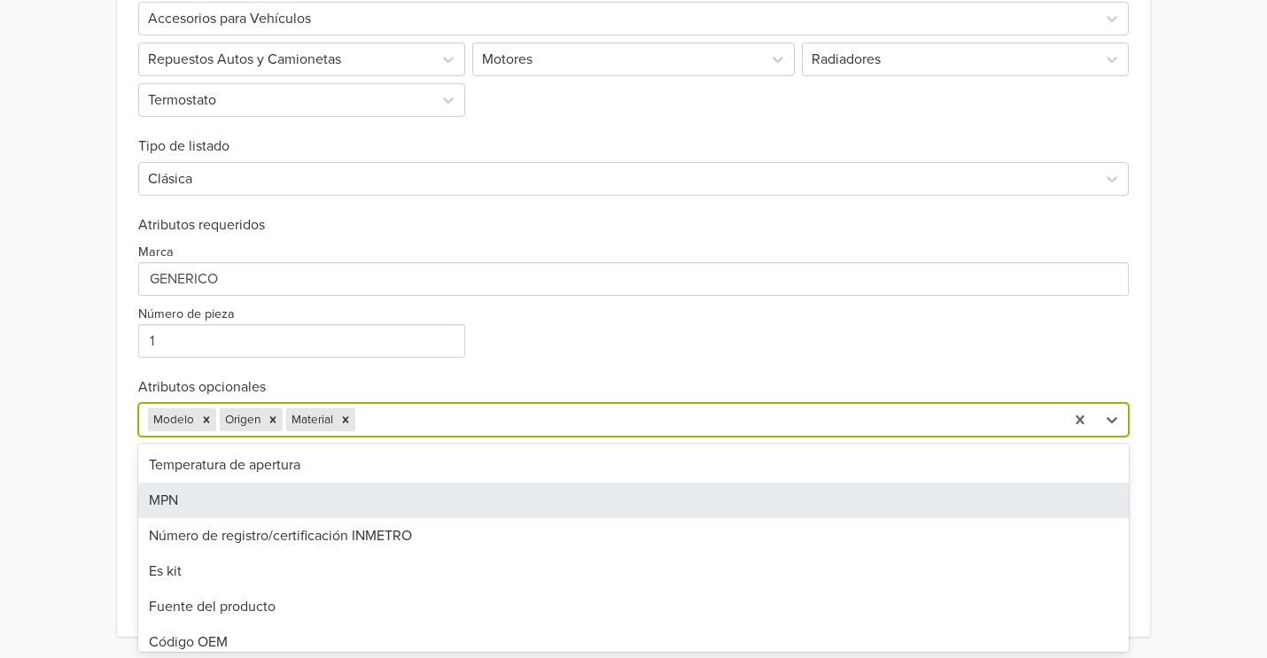
click at [82, 378] on div "Tapa de Termostato Hyundai Elantra GTIN: No establecido Precio: 10990 CLP Descr…" at bounding box center [633, 26] width 1240 height 1264
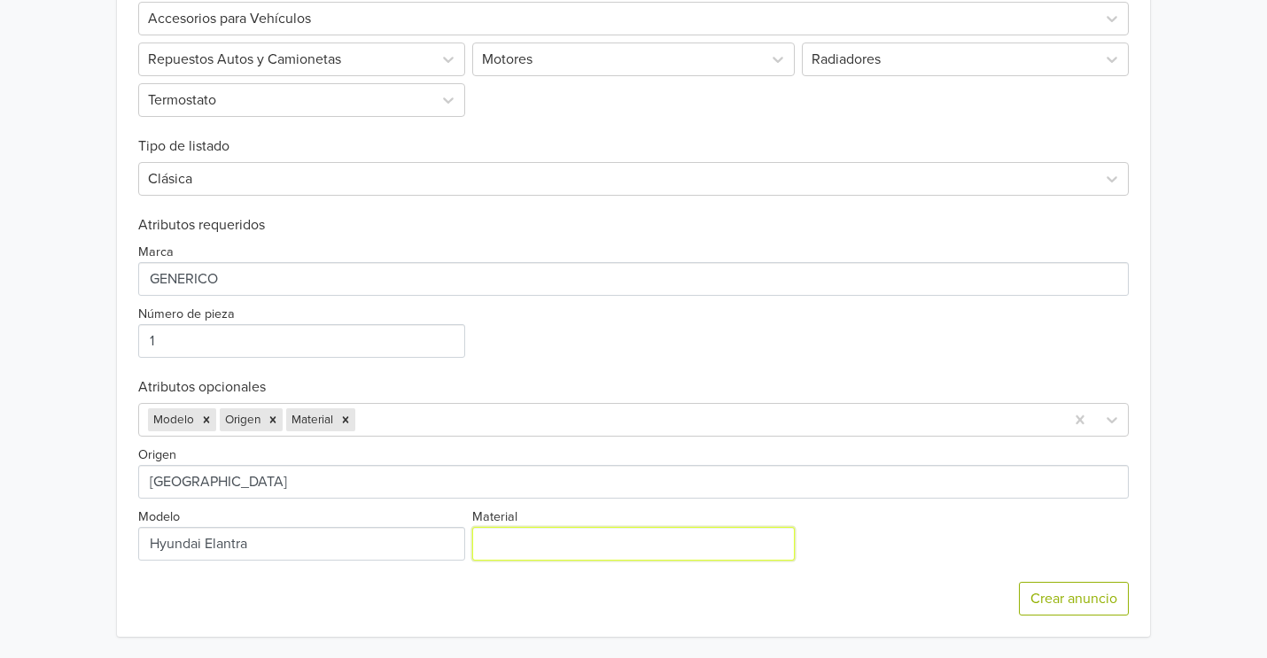
click at [503, 552] on input "Material" at bounding box center [633, 544] width 323 height 34
type input "acero"
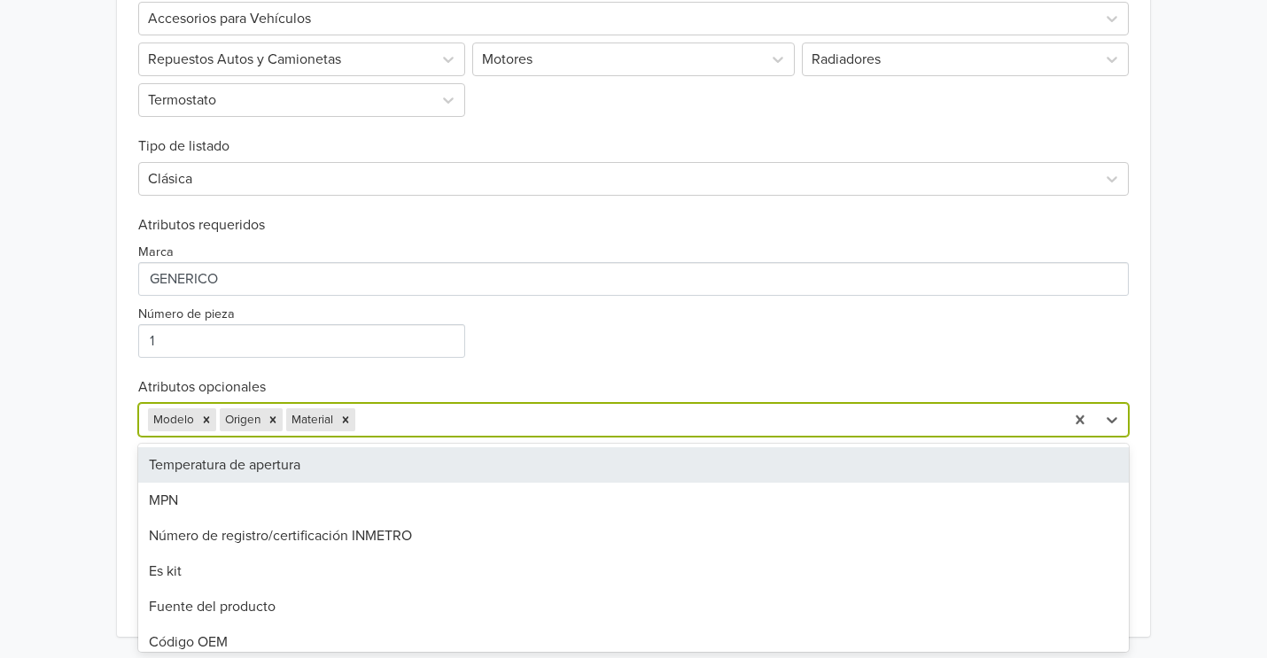
click at [445, 421] on div at bounding box center [707, 420] width 697 height 25
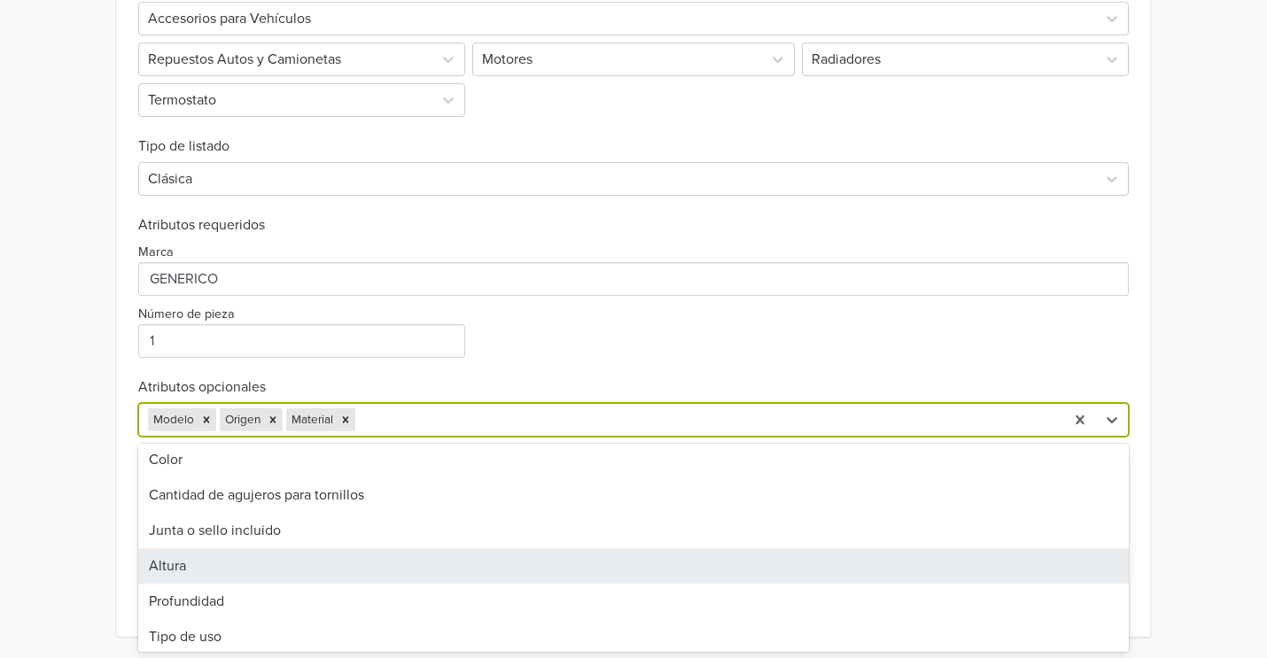
scroll to position [816, 0]
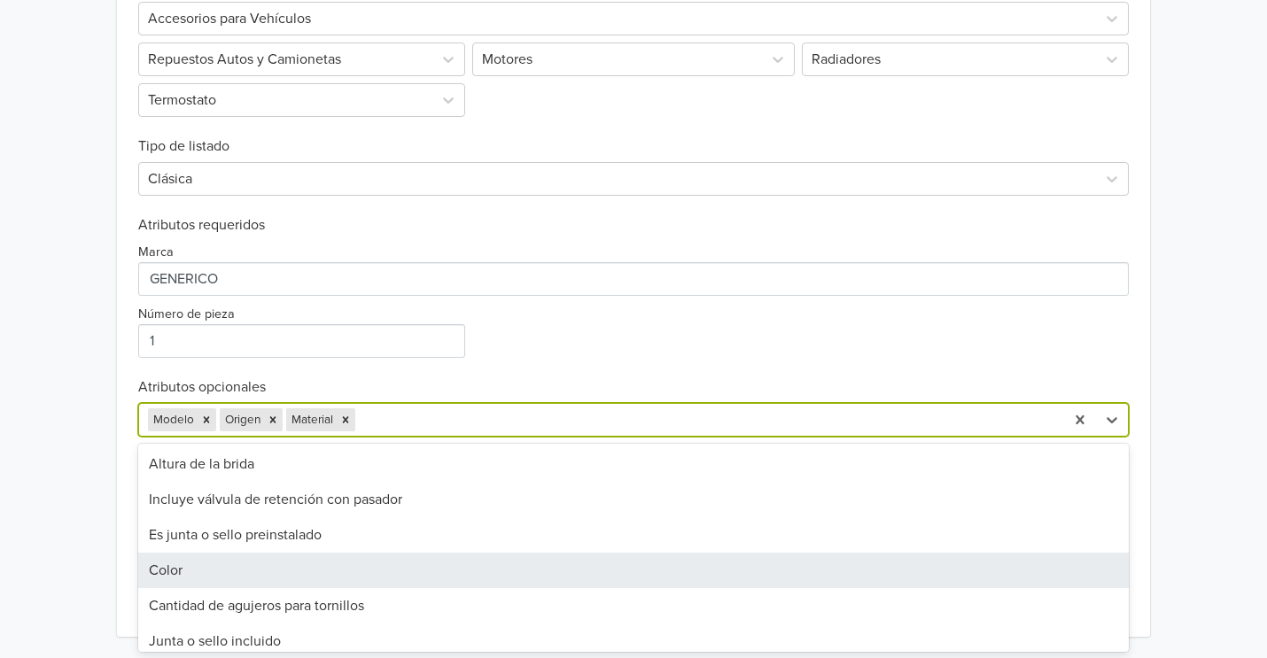
click at [56, 472] on div "Tapa de Termostato Hyundai Elantra GTIN: No establecido Precio: 10990 CLP Descr…" at bounding box center [633, 26] width 1240 height 1264
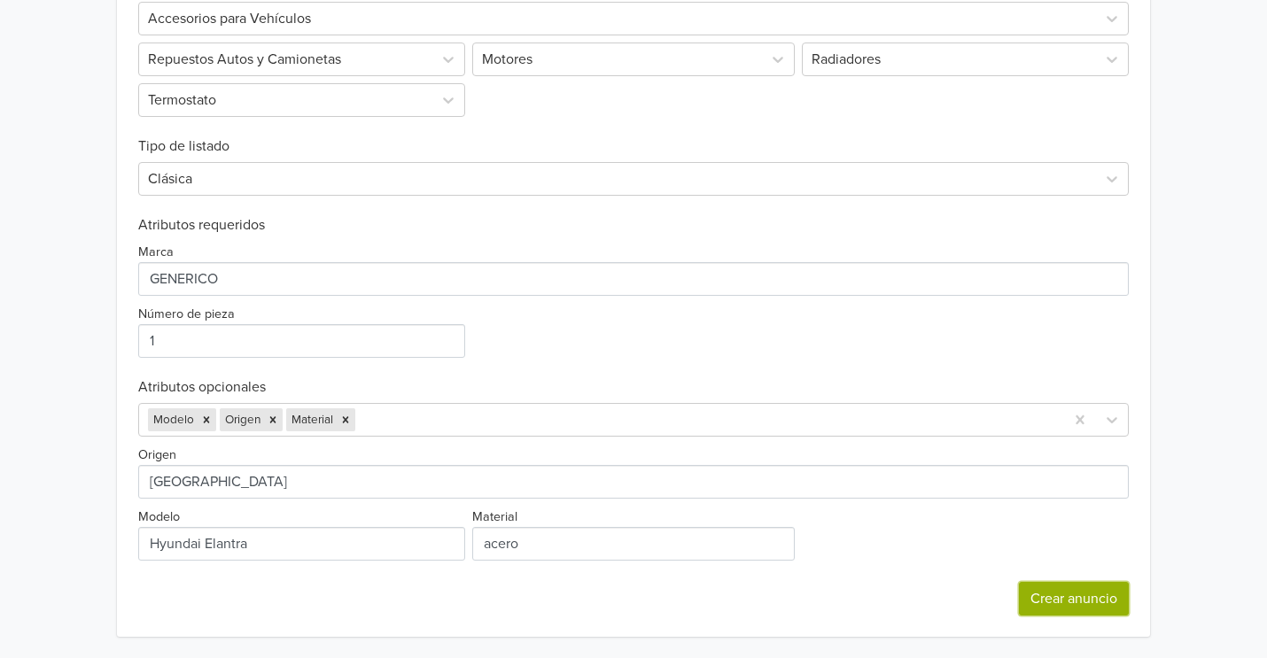
click at [1061, 592] on button "Crear anuncio" at bounding box center [1074, 599] width 110 height 34
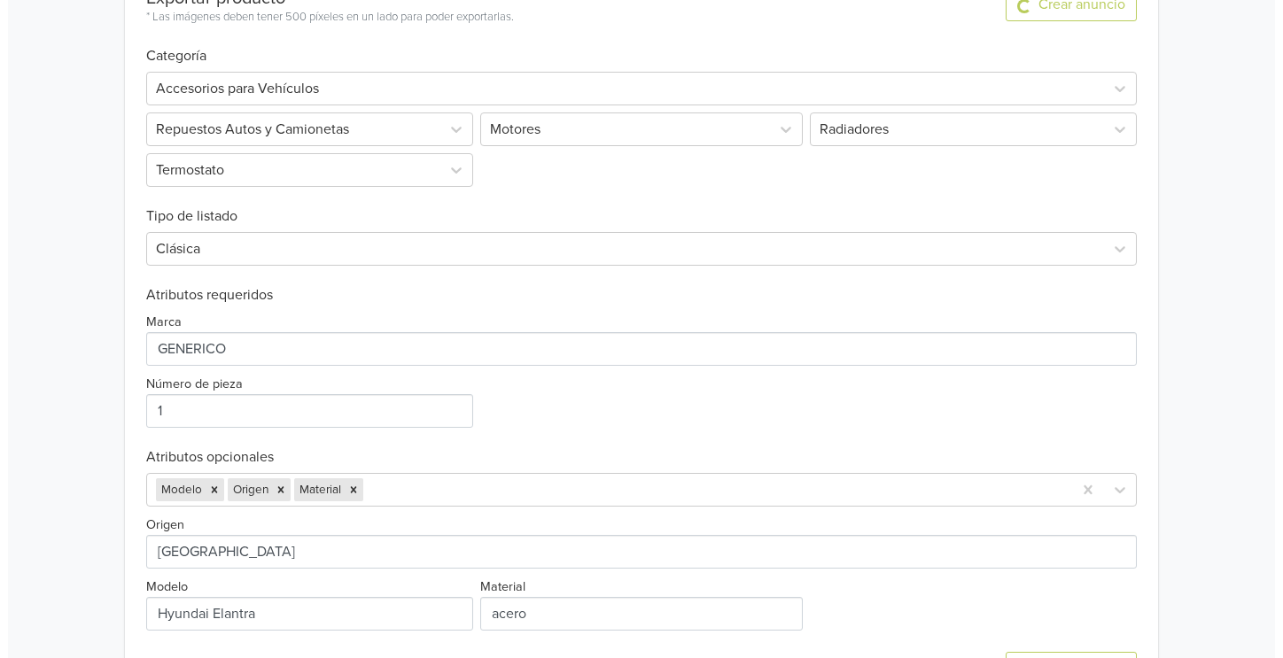
scroll to position [0, 0]
